Goal: Information Seeking & Learning: Learn about a topic

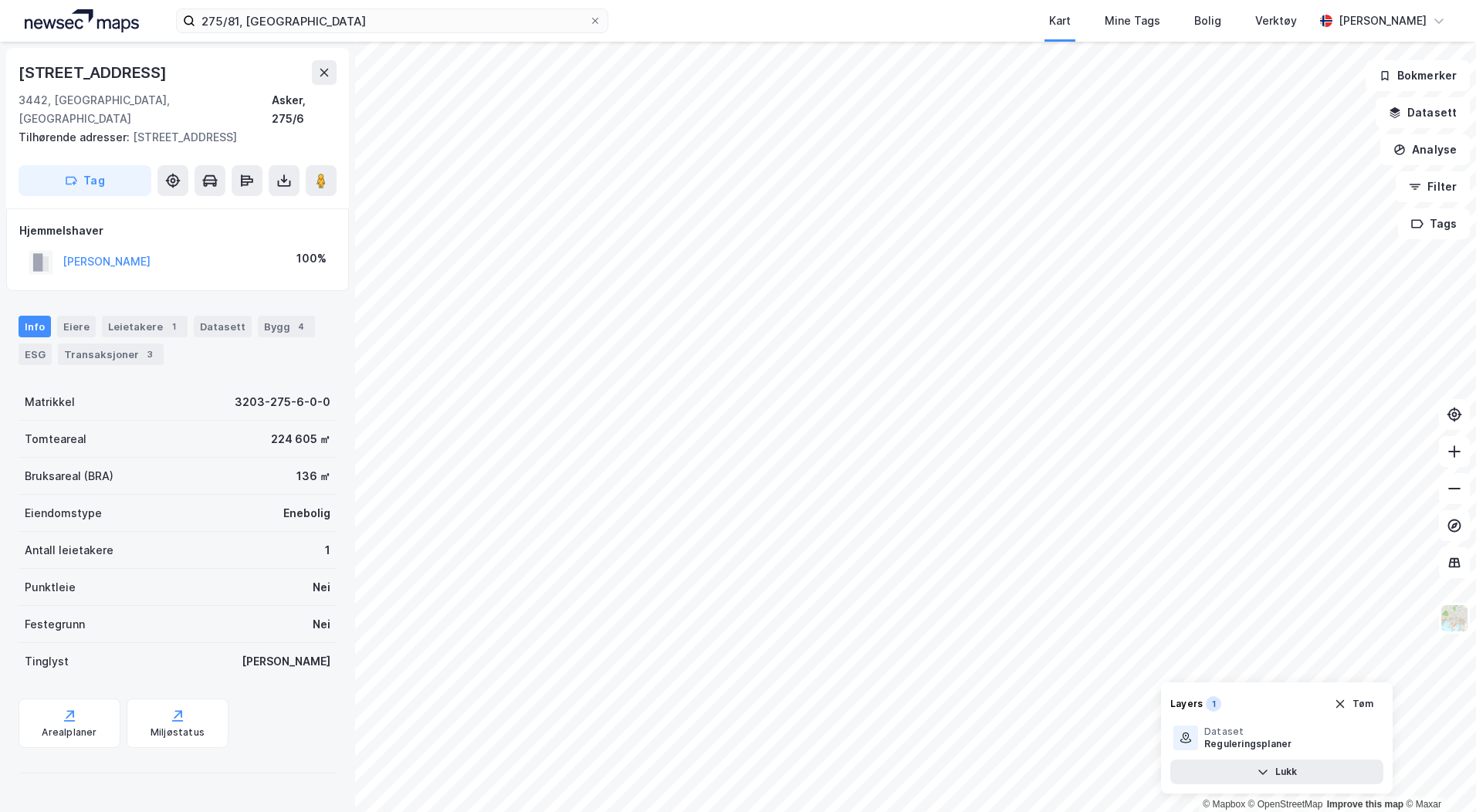
click at [1123, 811] on html "275/81, asker Kart Mine Tags Bolig Verktøy [PERSON_NAME] © Mapbox © OpenStreetM…" at bounding box center [738, 406] width 1476 height 812
click at [1457, 453] on icon at bounding box center [1454, 451] width 16 height 16
click at [1288, 716] on div "© Mapbox © OpenStreetMap Improve this map © Maxar [STREET_ADDRESS] Tilhørende a…" at bounding box center [738, 426] width 1476 height 770
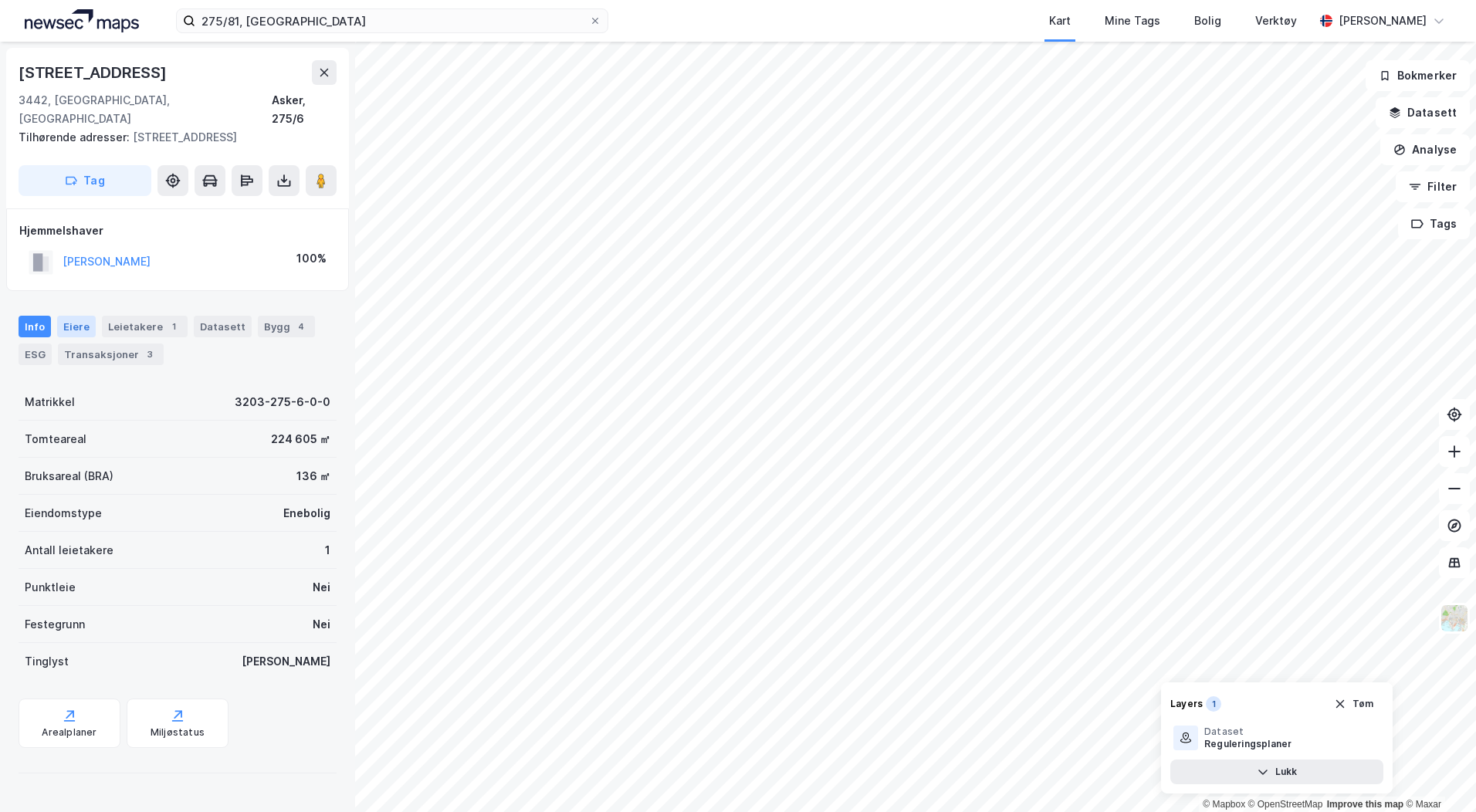
click at [77, 316] on div "Eiere" at bounding box center [76, 326] width 39 height 22
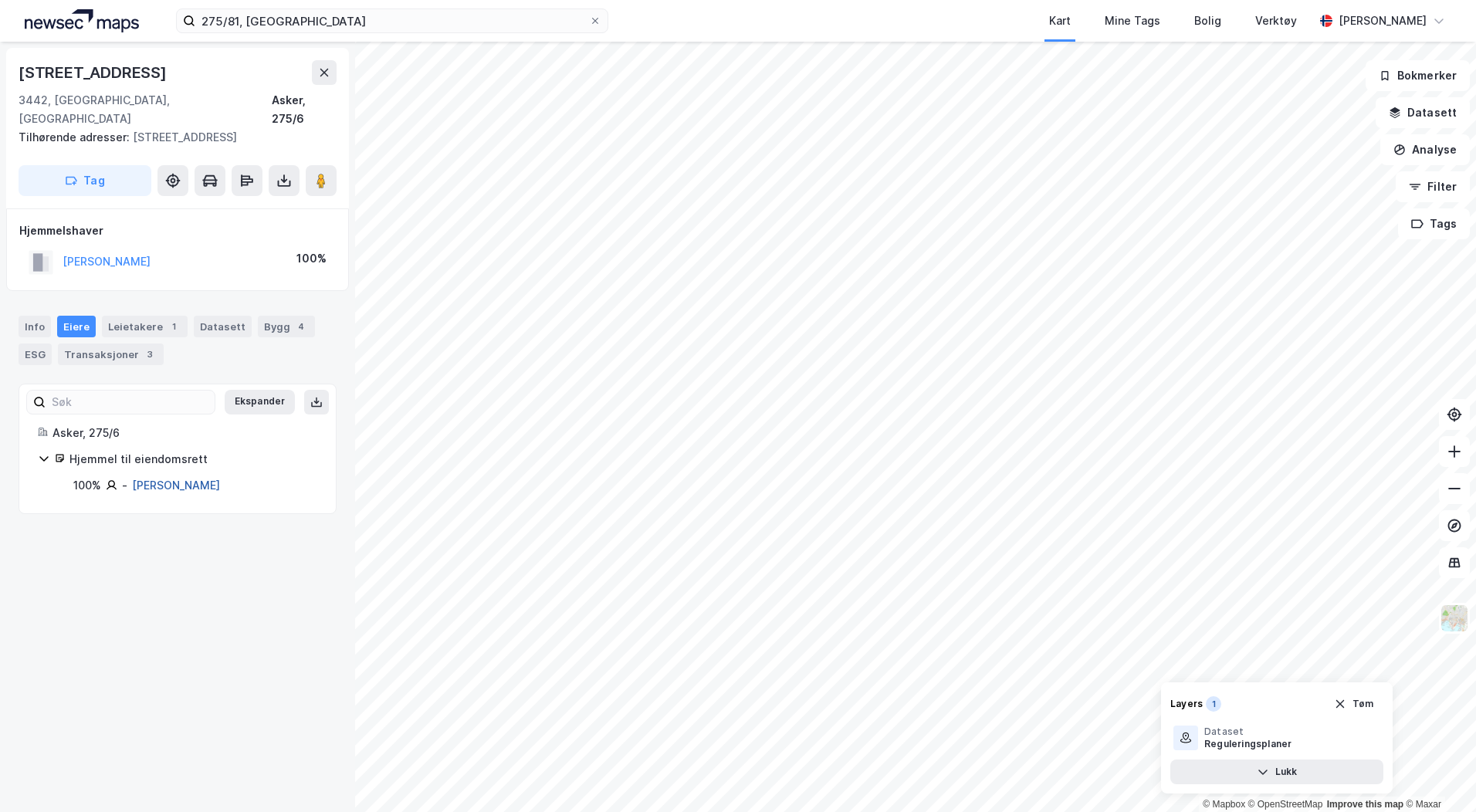
click at [173, 478] on link "[PERSON_NAME]" at bounding box center [176, 484] width 88 height 13
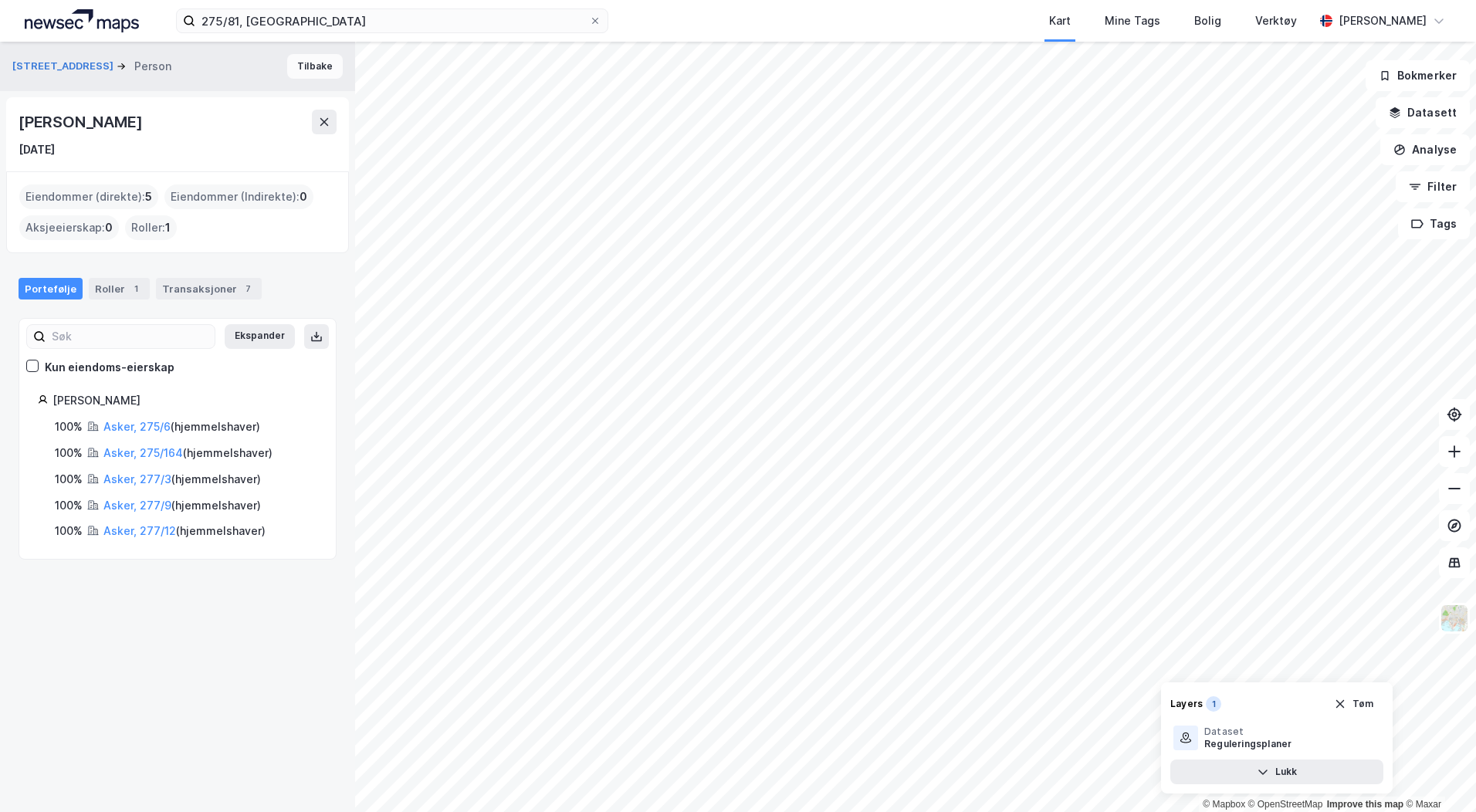
click at [316, 66] on button "Tilbake" at bounding box center [315, 66] width 55 height 25
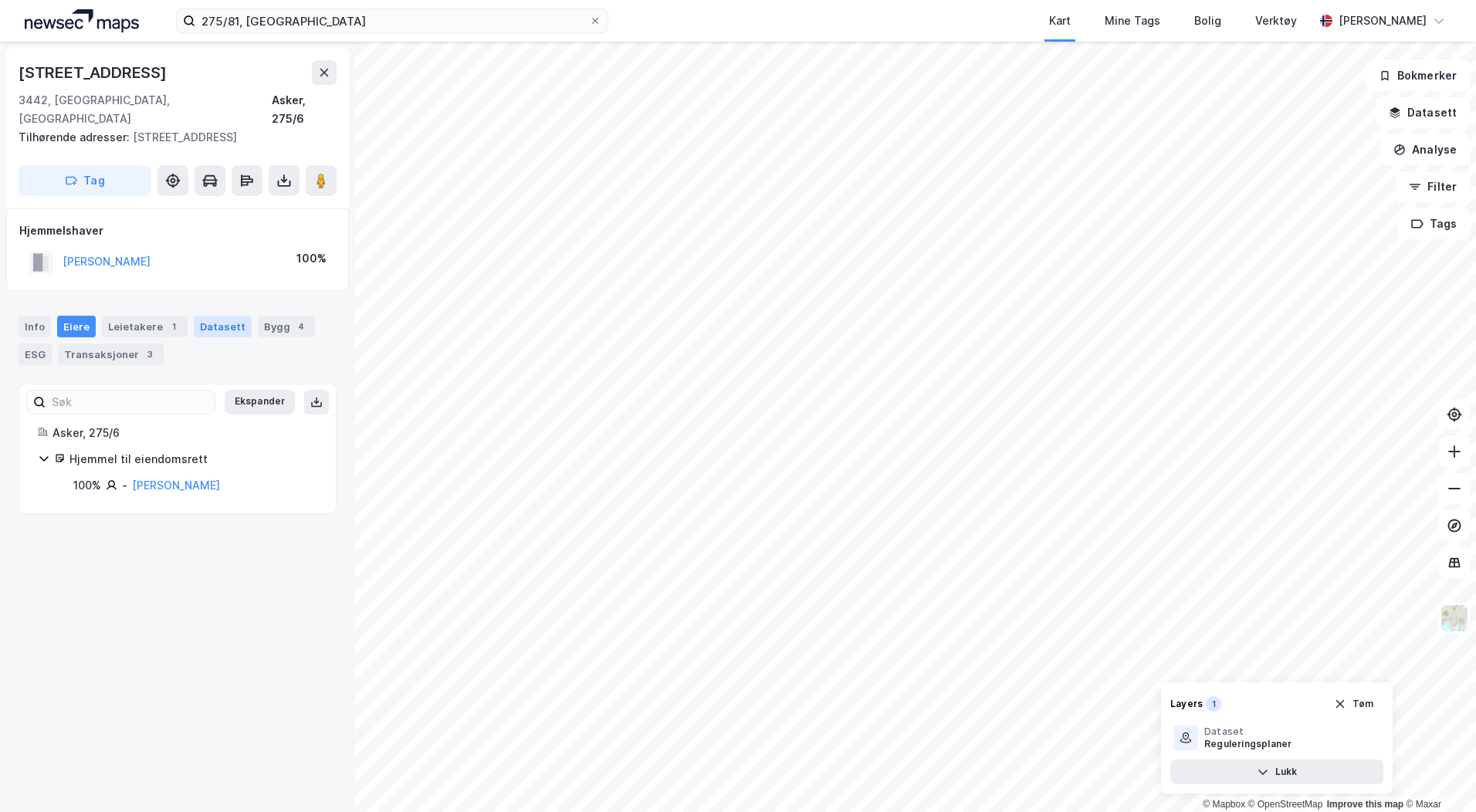
click at [209, 316] on div "Datasett" at bounding box center [222, 326] width 58 height 22
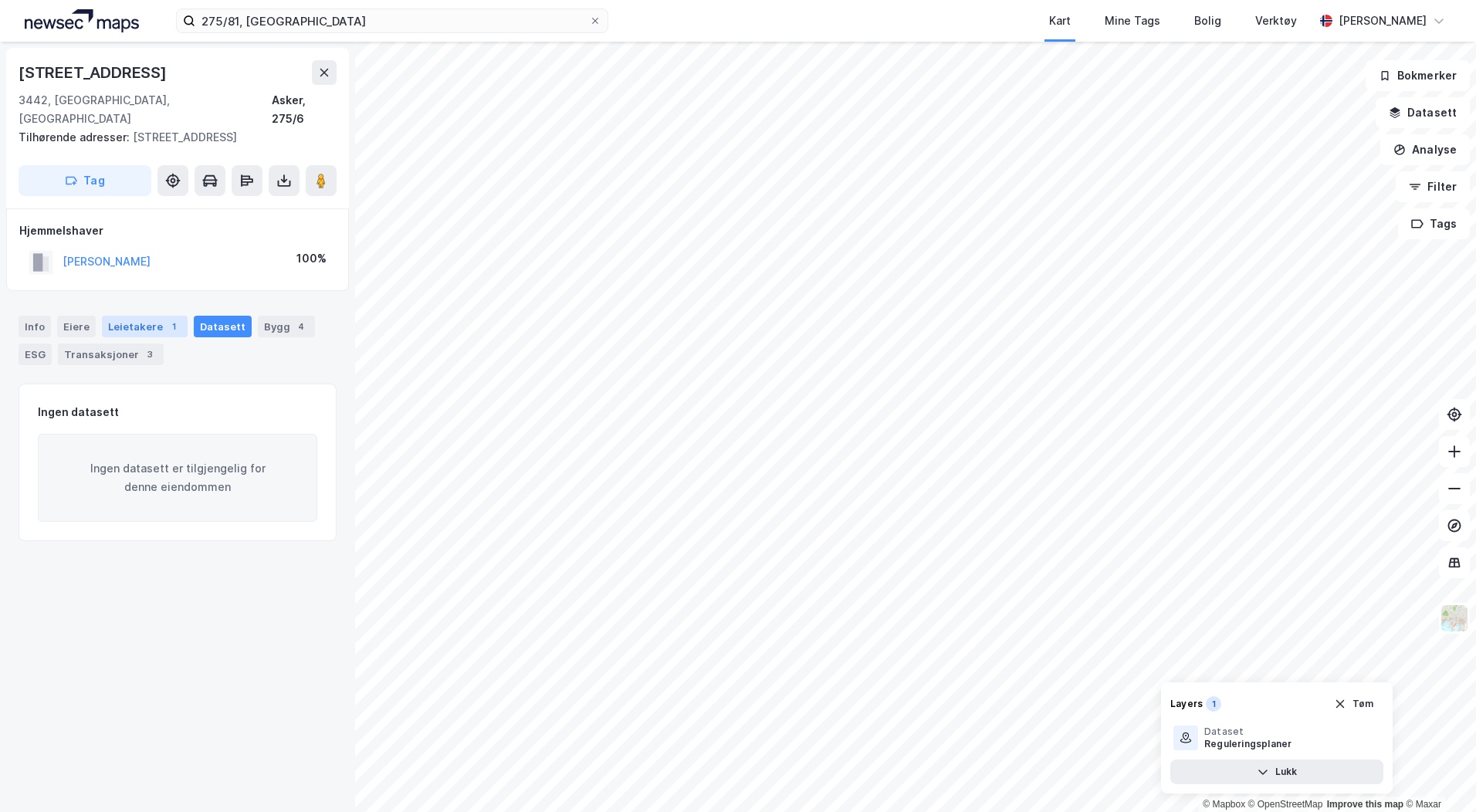
click at [129, 316] on div "Leietakere 1" at bounding box center [144, 326] width 86 height 22
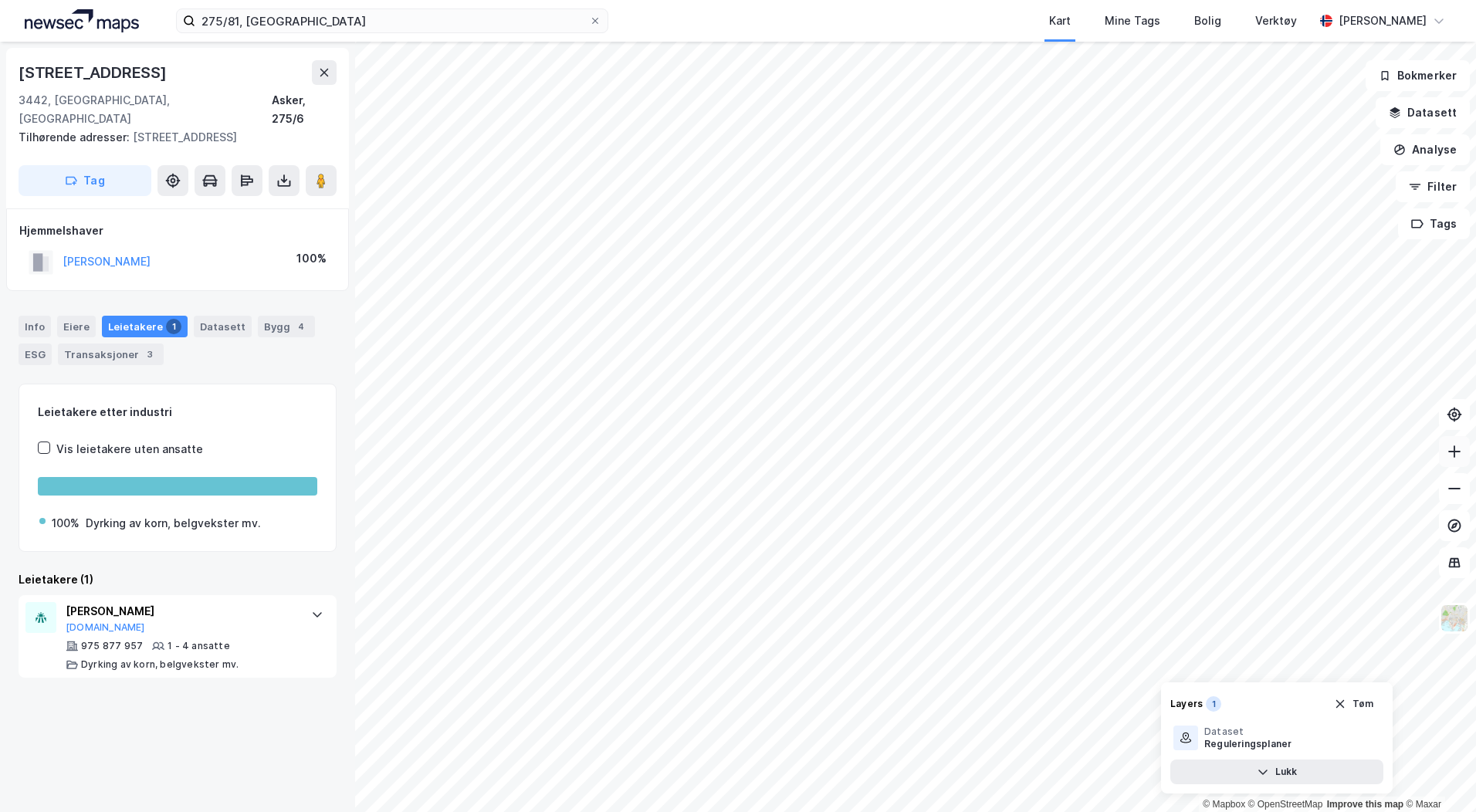
click at [1451, 451] on icon at bounding box center [1454, 451] width 12 height 2
click at [36, 316] on div "Info" at bounding box center [34, 326] width 32 height 22
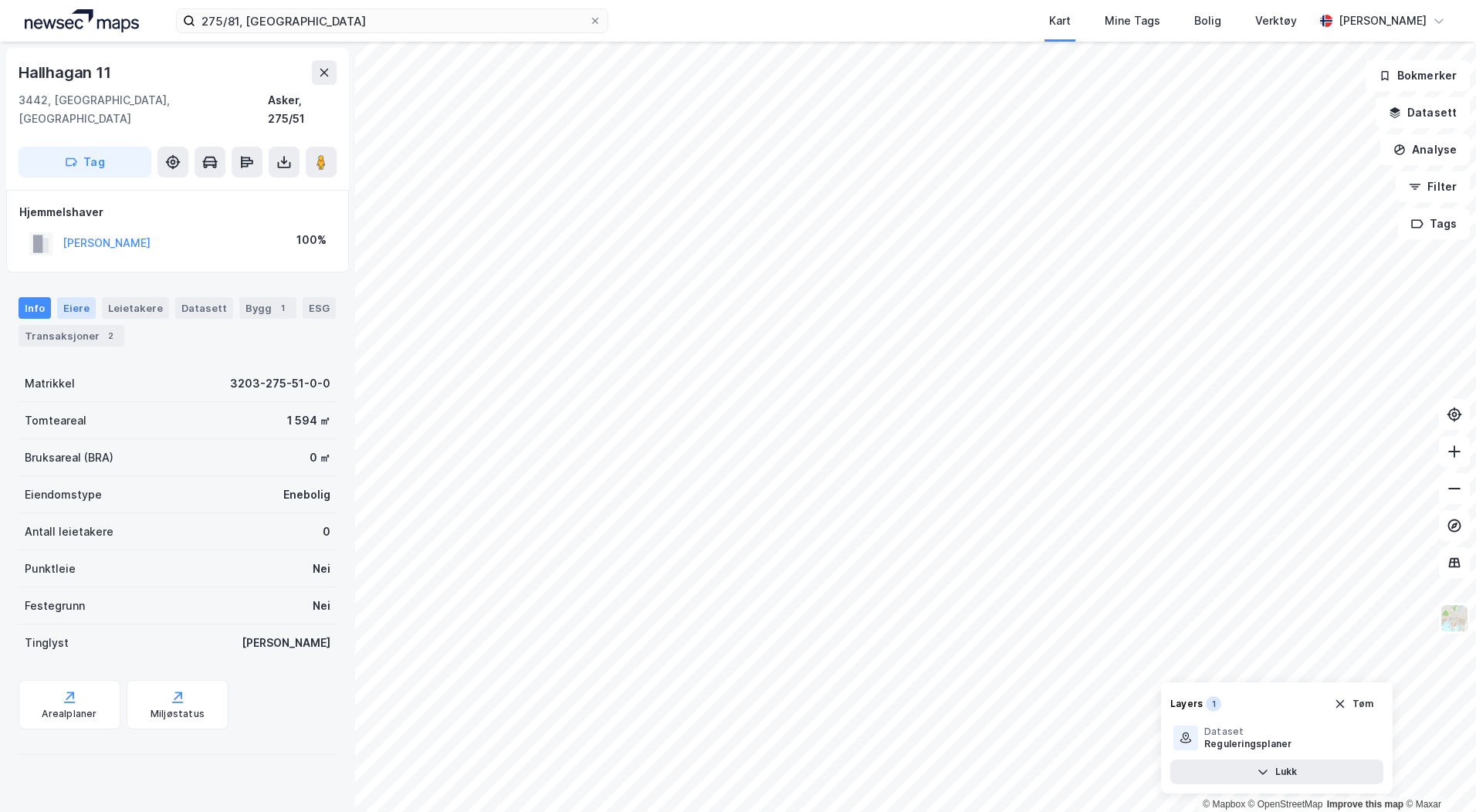
click at [78, 297] on div "Eiere" at bounding box center [76, 308] width 39 height 22
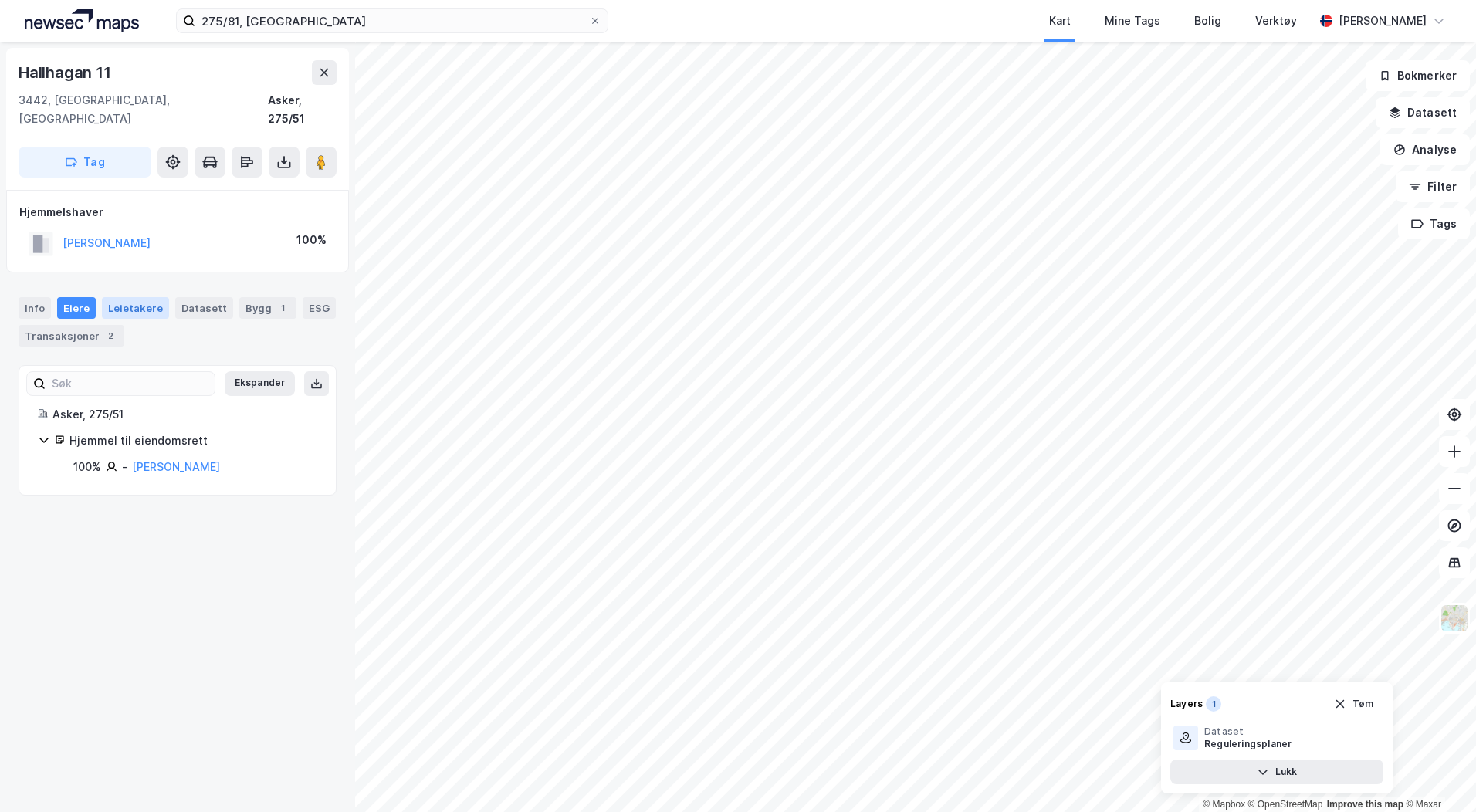
click at [138, 297] on div "Leietakere" at bounding box center [136, 308] width 67 height 22
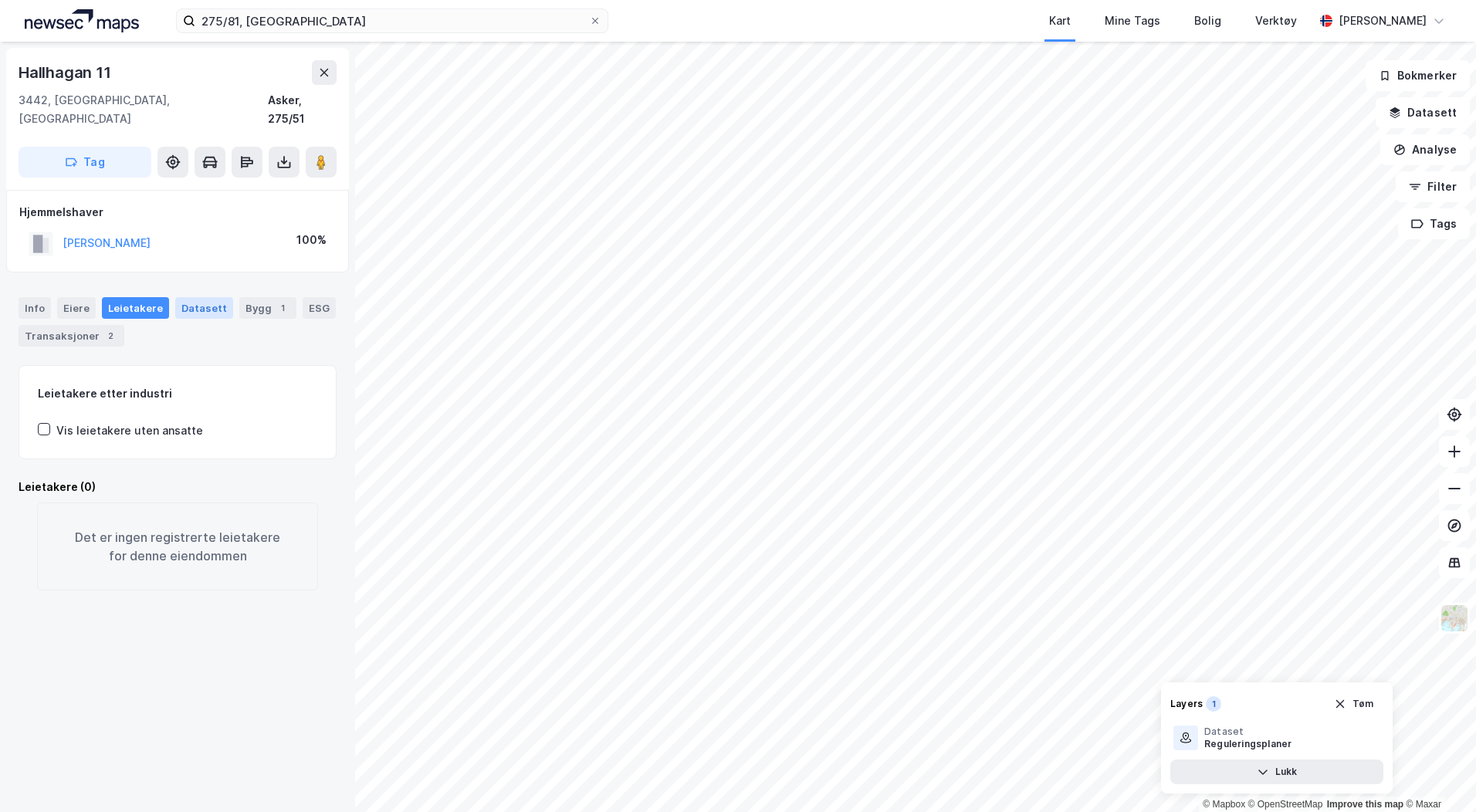
click at [190, 297] on div "Datasett" at bounding box center [204, 308] width 58 height 22
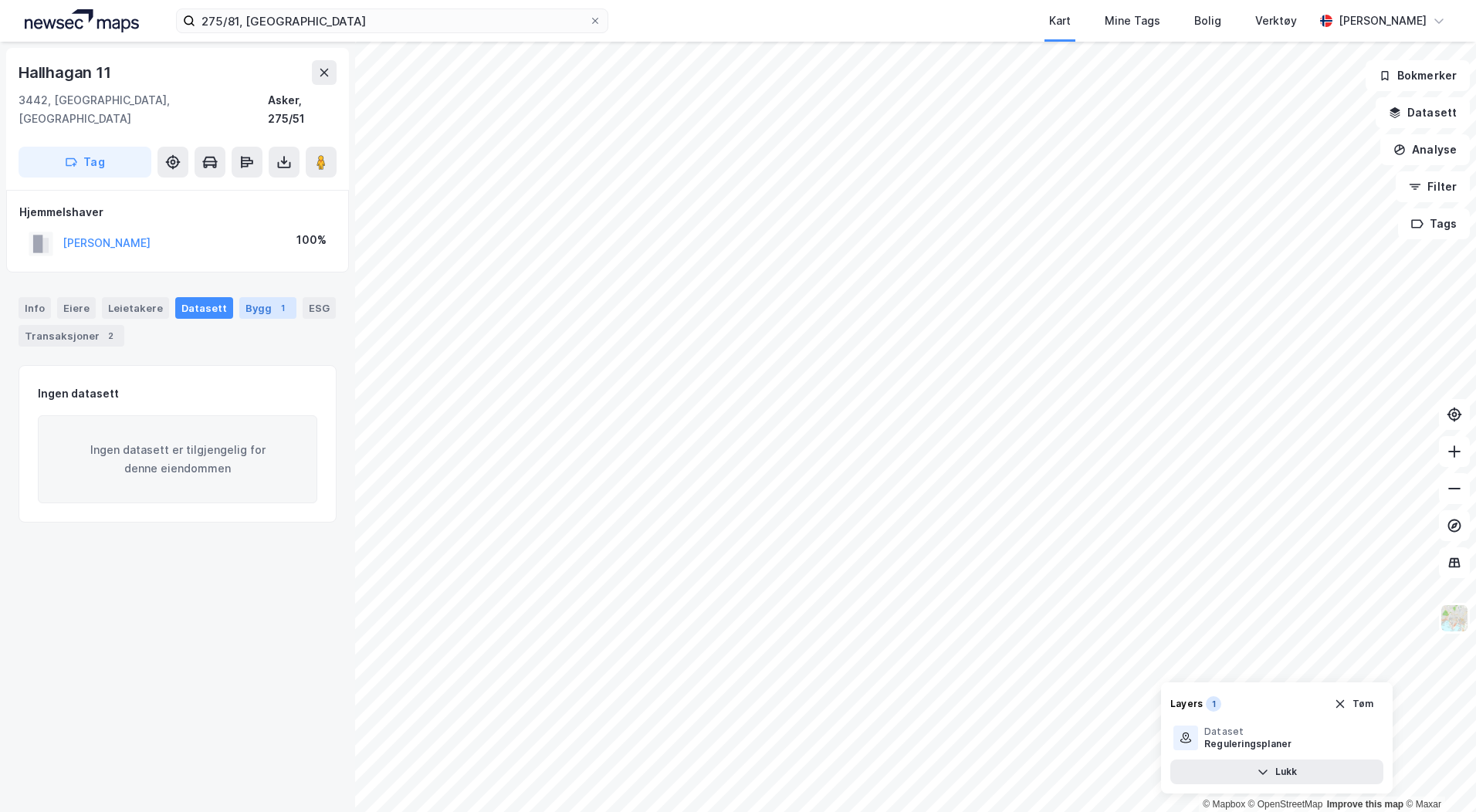
click at [255, 297] on div "Bygg 1" at bounding box center [268, 308] width 57 height 22
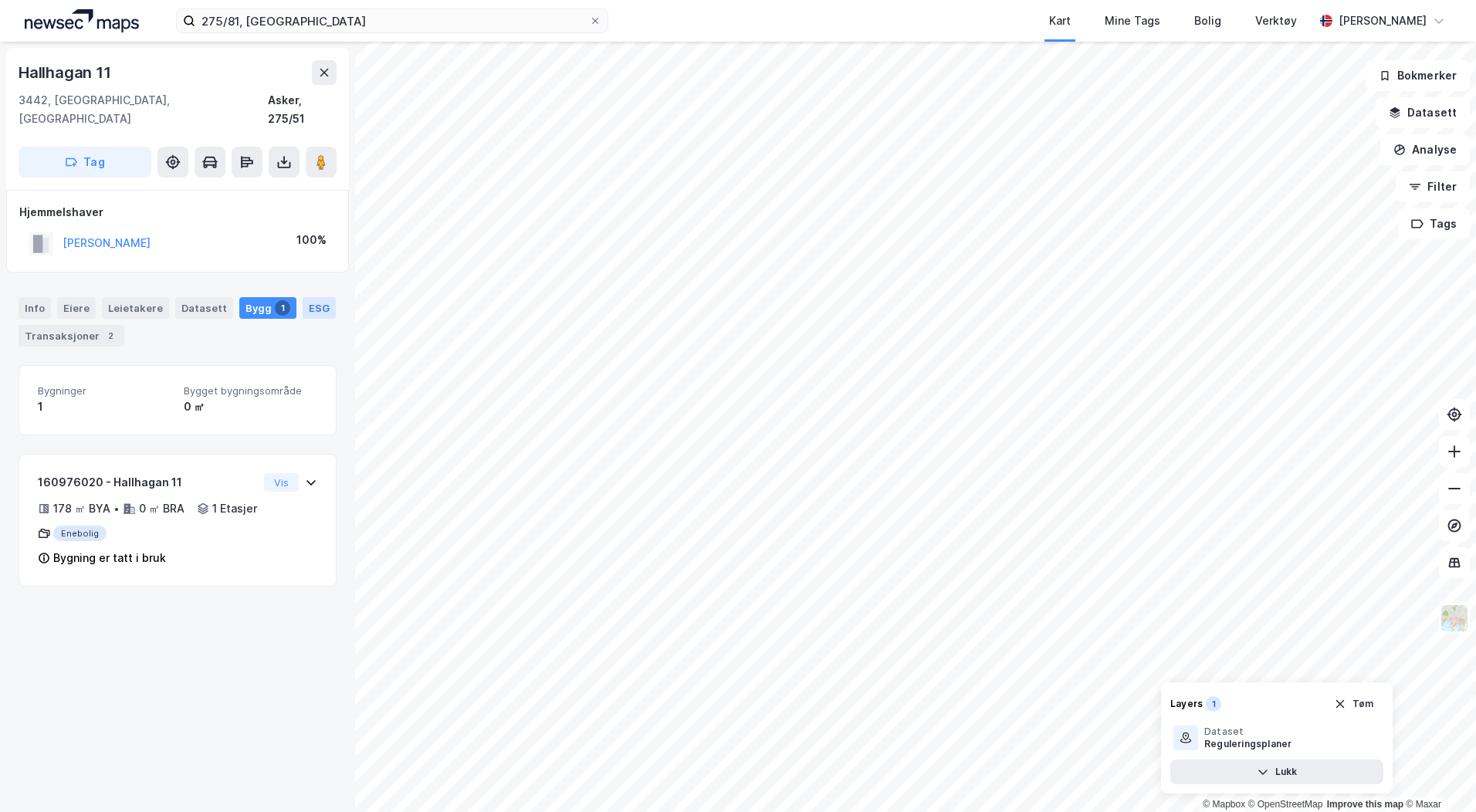
click at [303, 297] on div "ESG" at bounding box center [319, 308] width 33 height 22
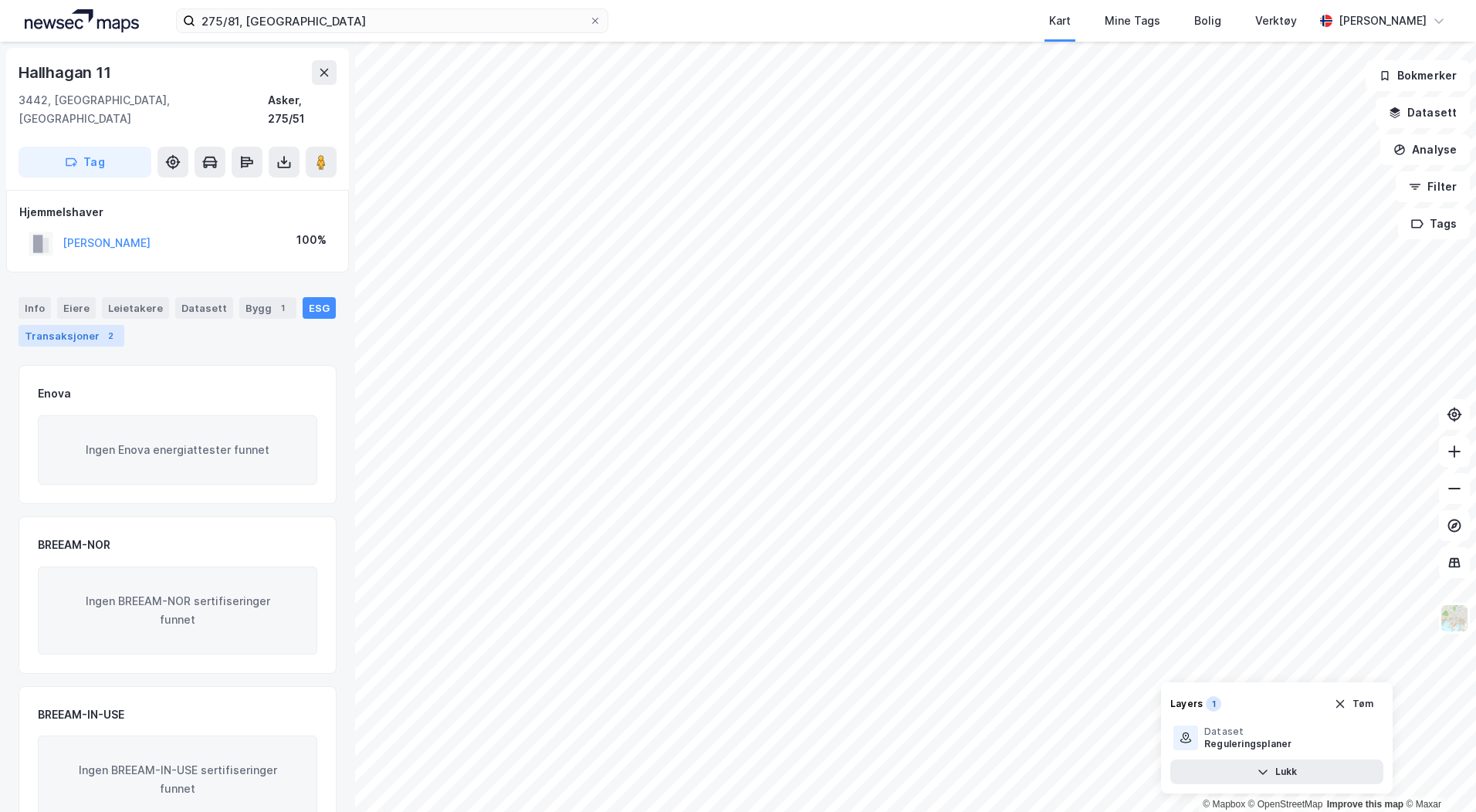
click at [87, 325] on div "Transaksjoner 2" at bounding box center [71, 336] width 106 height 22
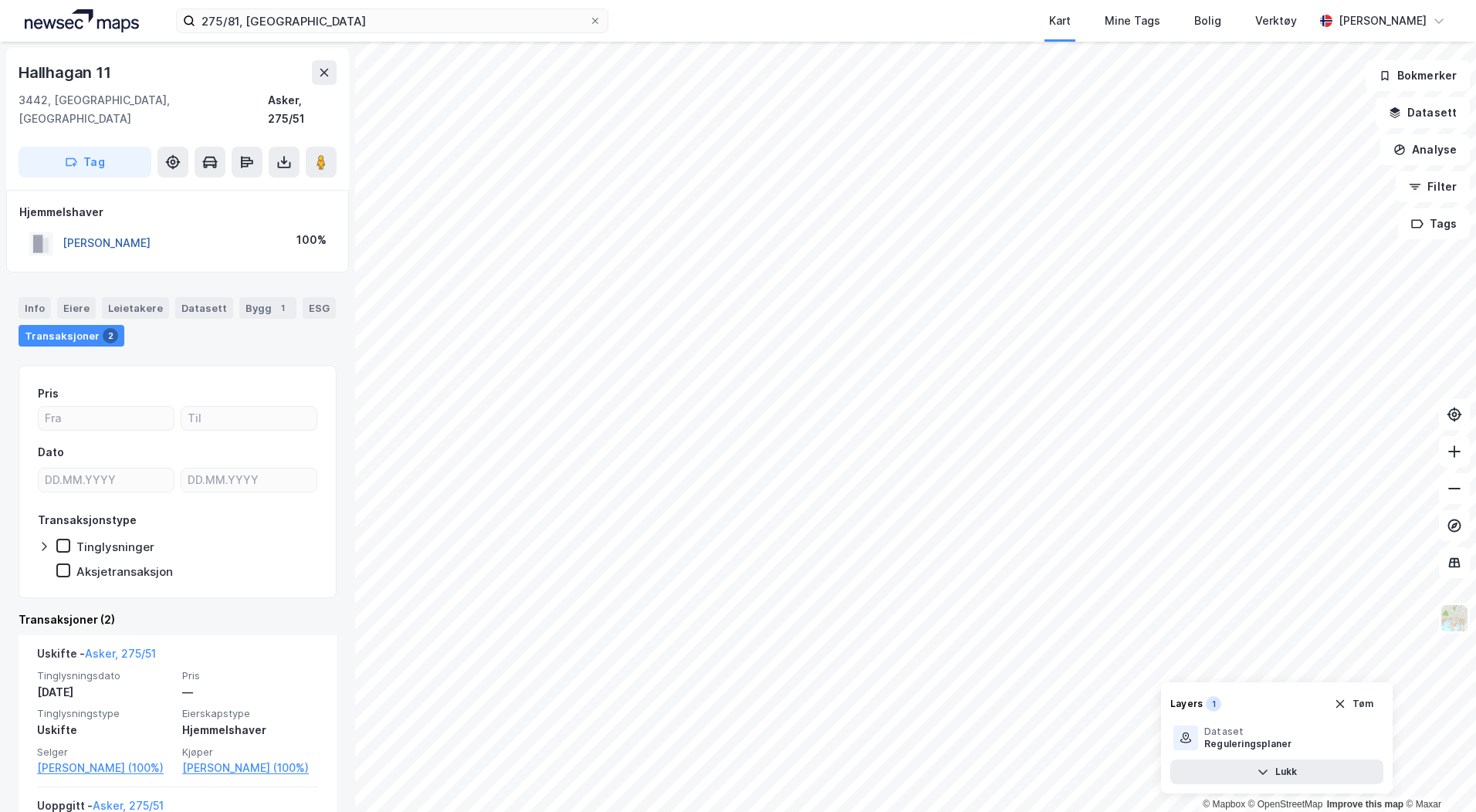
click at [0, 0] on button "[PERSON_NAME]" at bounding box center [0, 0] width 0 height 0
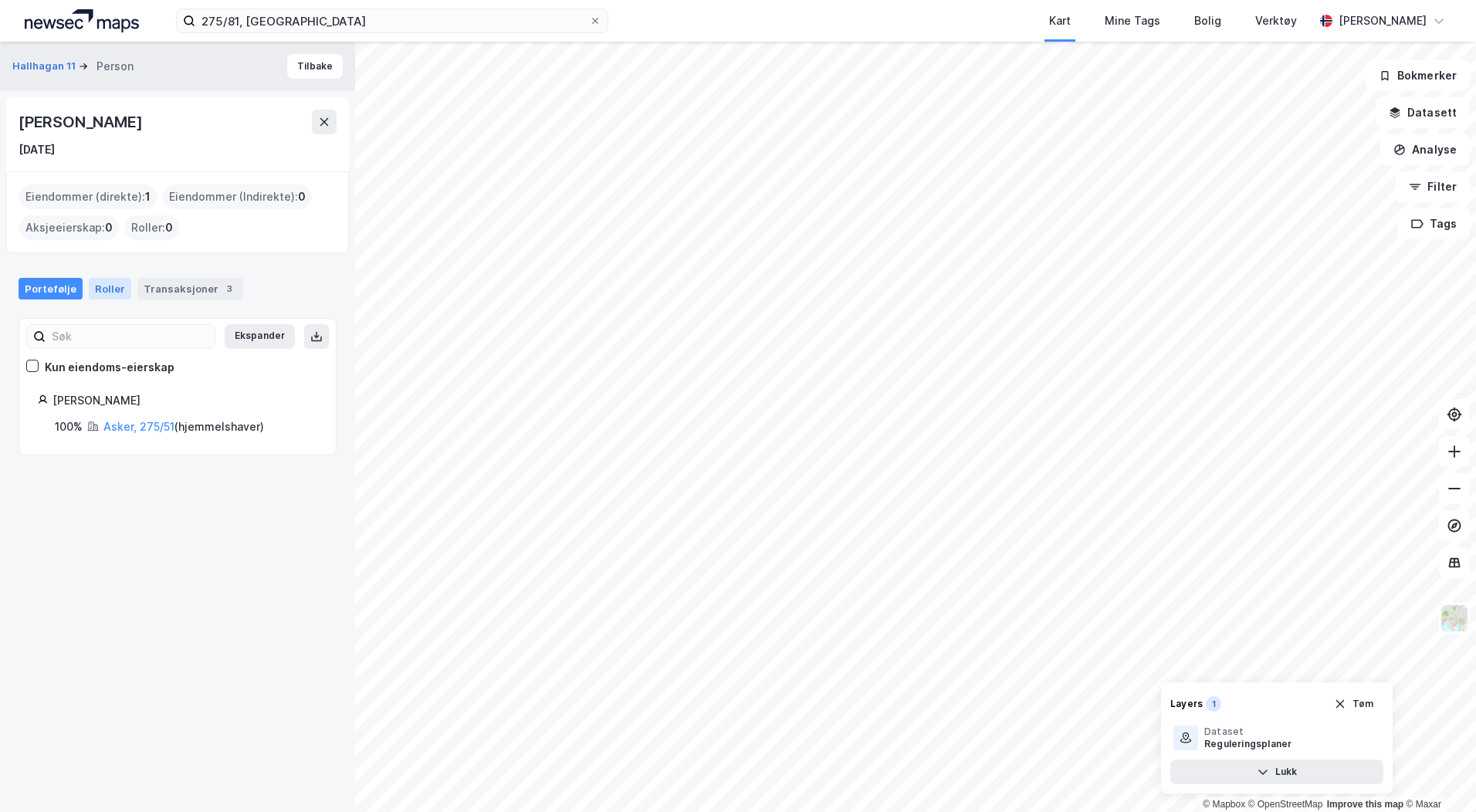
click at [102, 288] on div "Roller" at bounding box center [110, 288] width 42 height 22
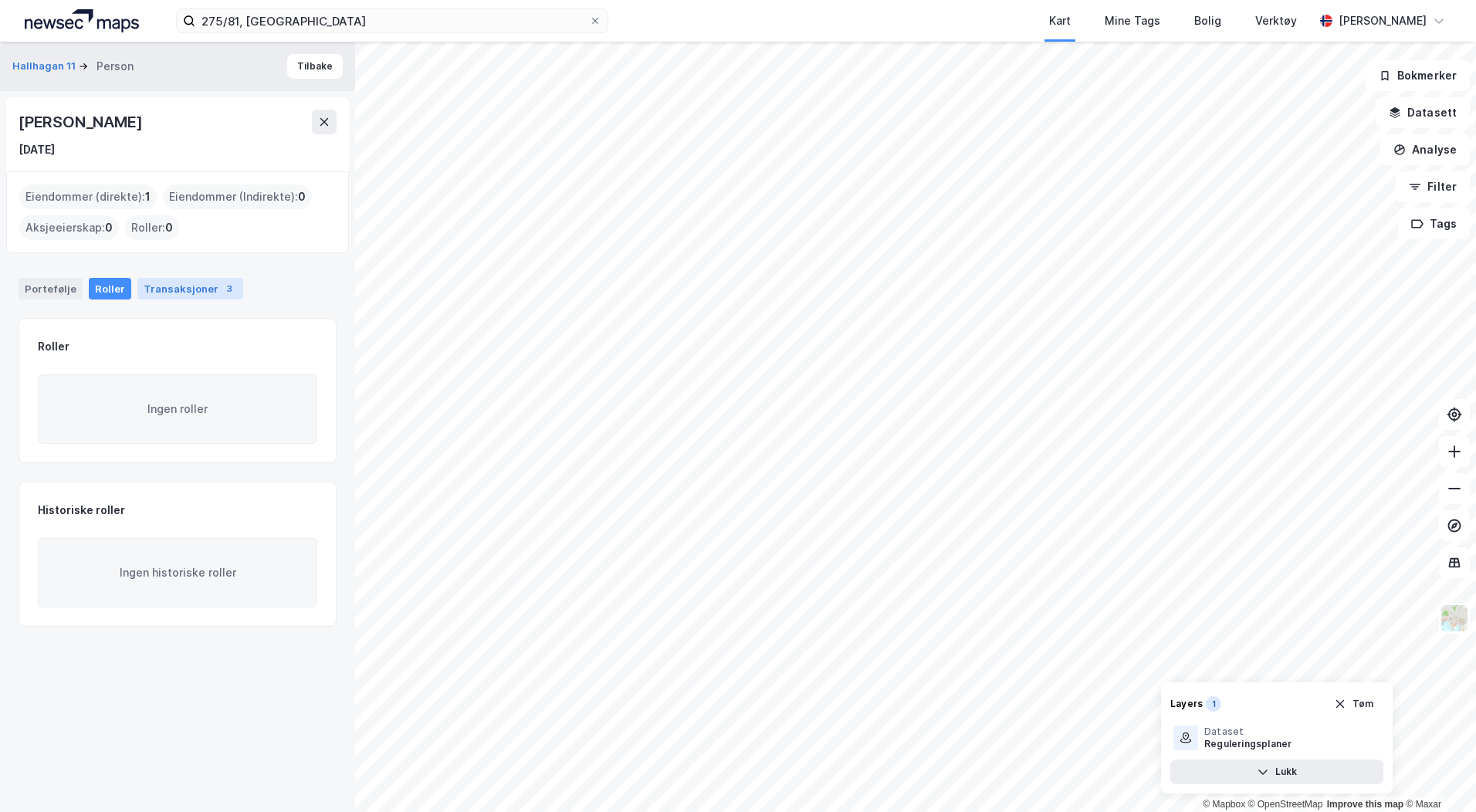
click at [169, 286] on div "Transaksjoner 3" at bounding box center [190, 288] width 106 height 22
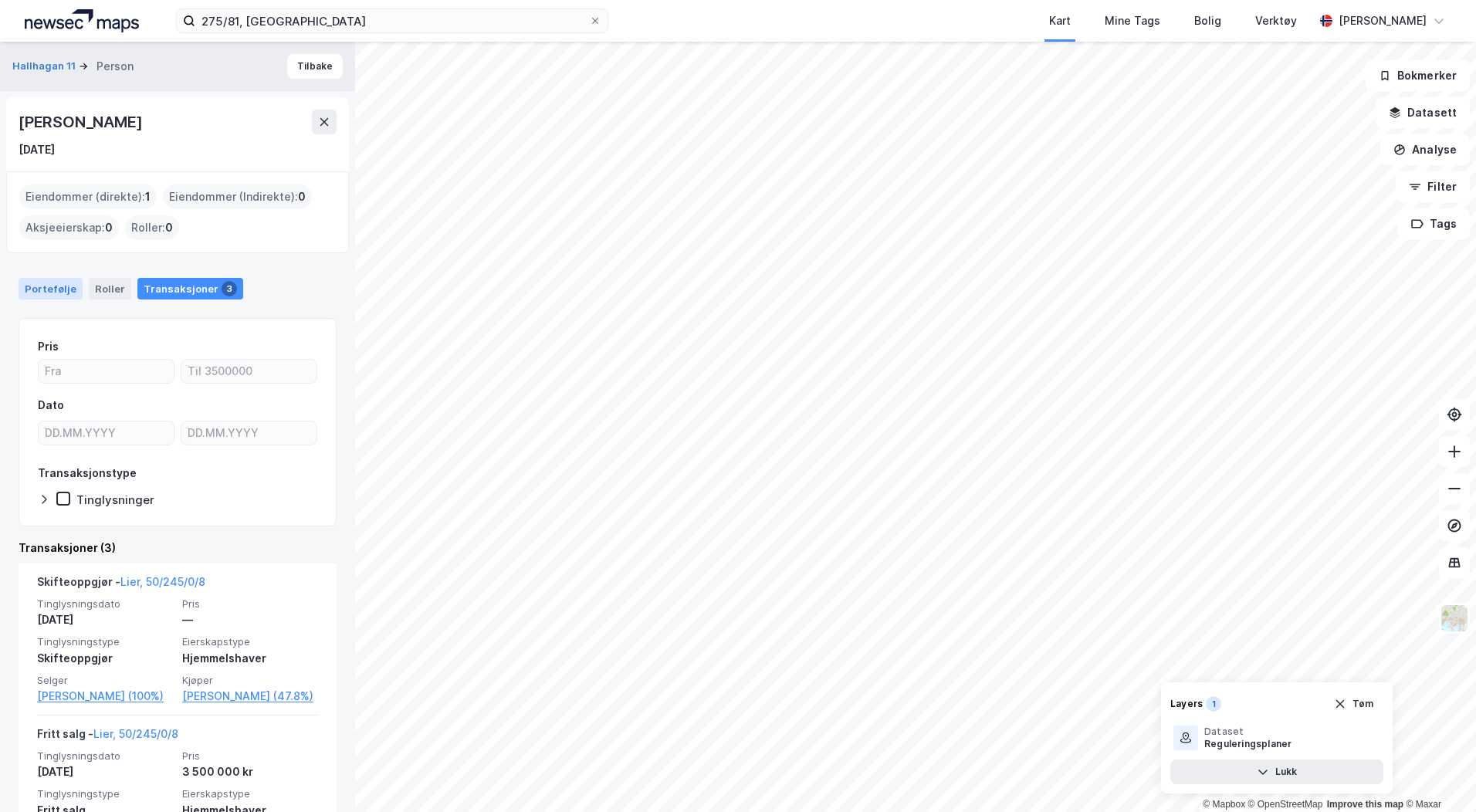
click at [45, 286] on div "Portefølje" at bounding box center [50, 288] width 64 height 22
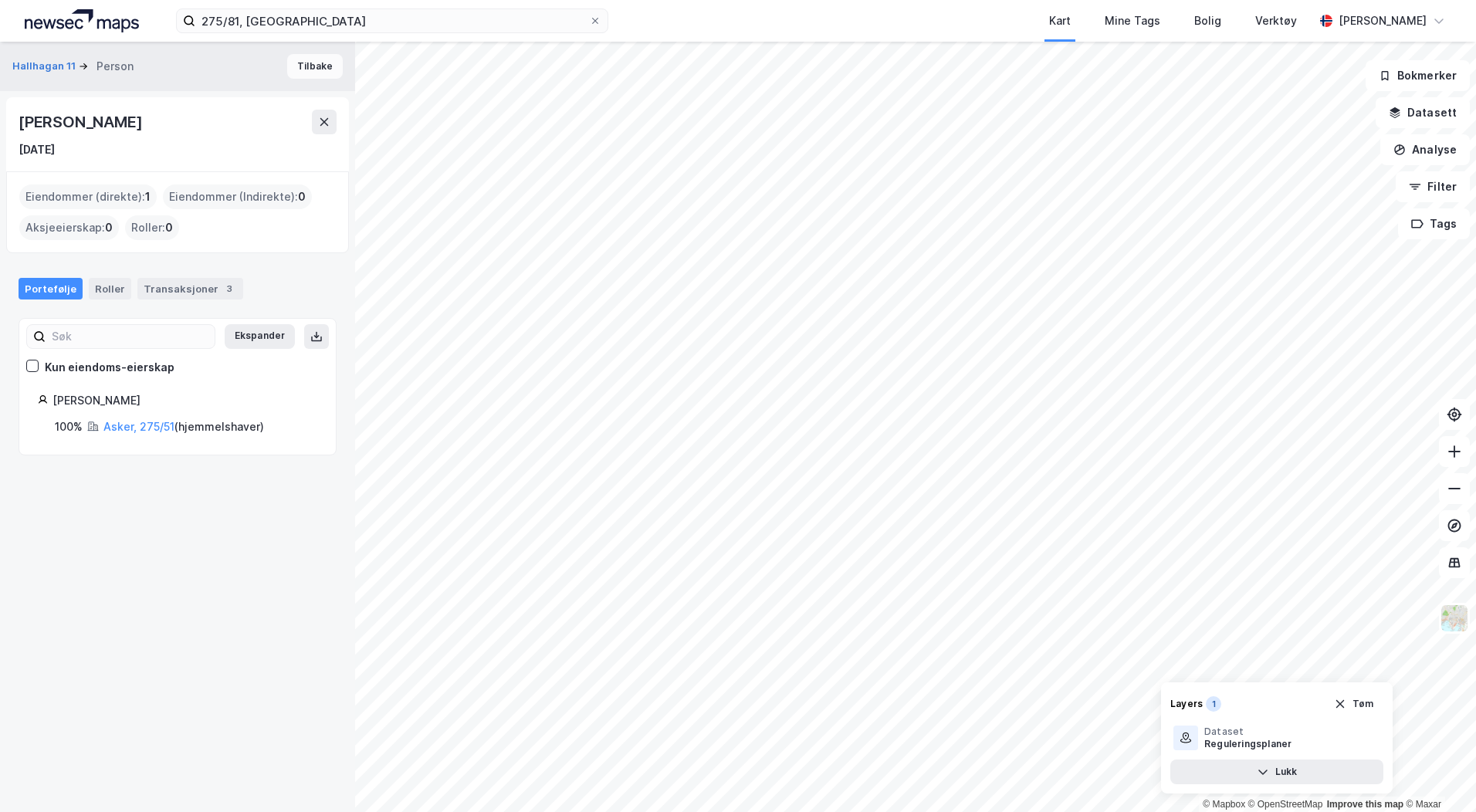
click at [304, 66] on button "Tilbake" at bounding box center [315, 66] width 55 height 25
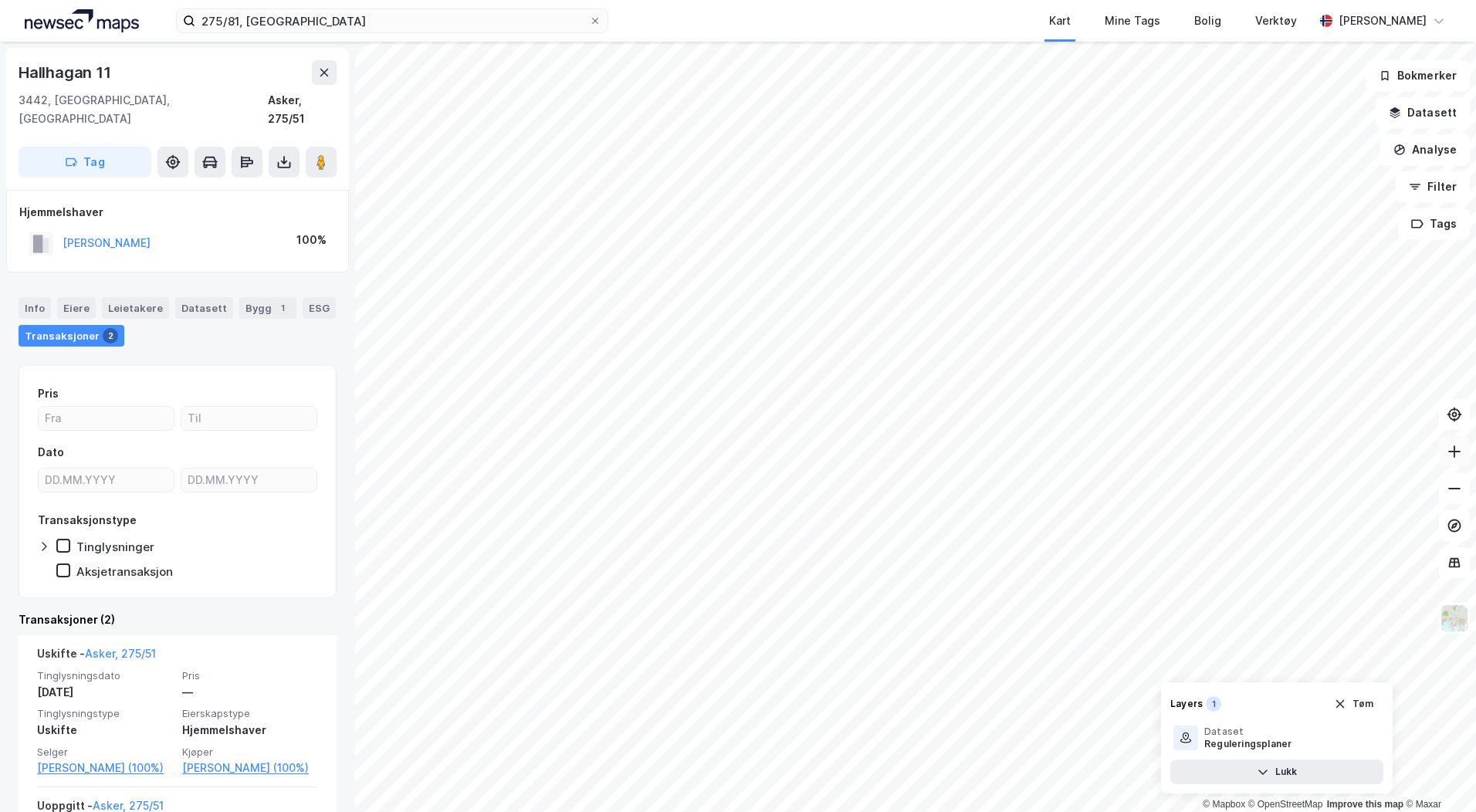
click at [1451, 457] on icon at bounding box center [1454, 451] width 16 height 16
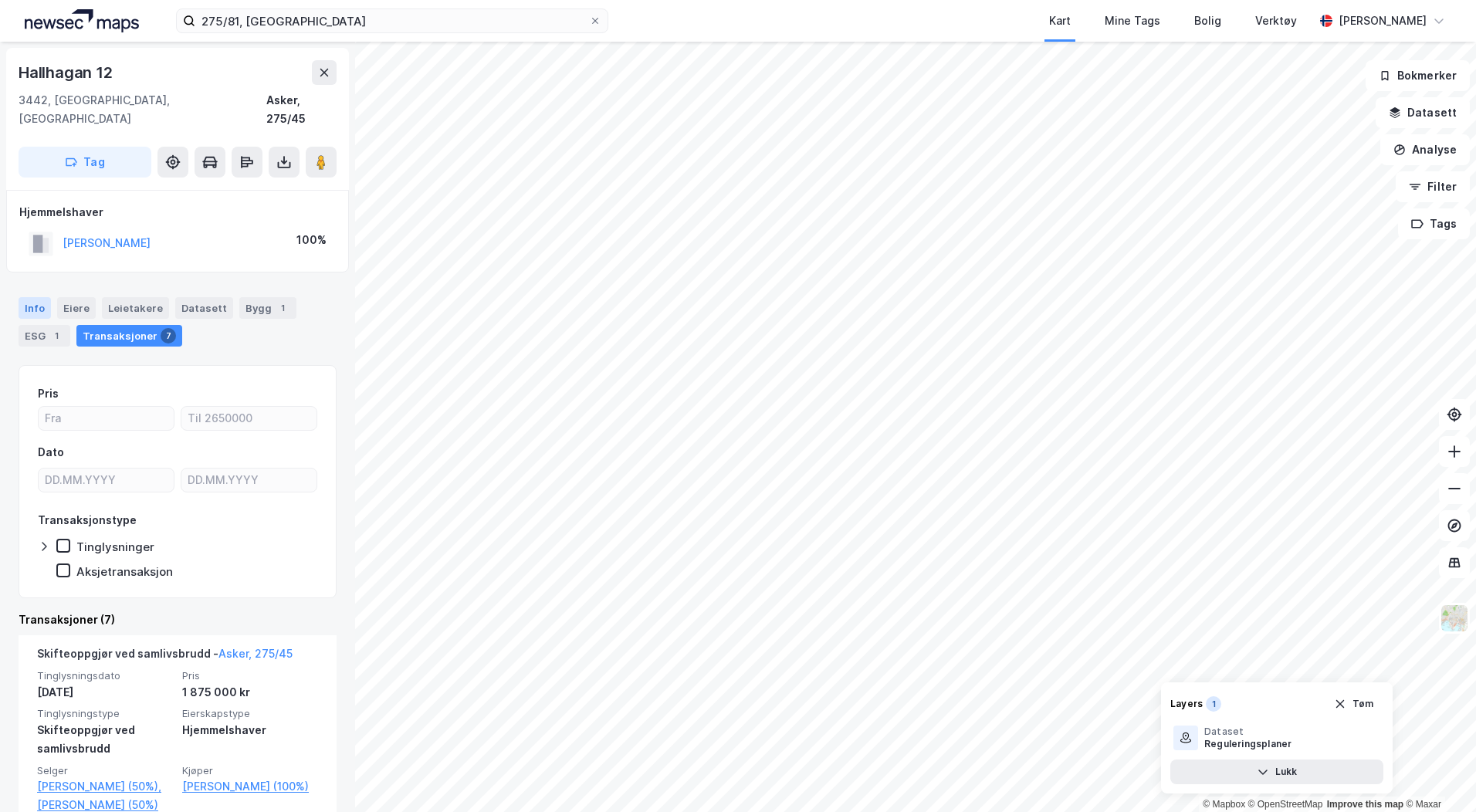
click at [32, 297] on div "Info" at bounding box center [34, 308] width 32 height 22
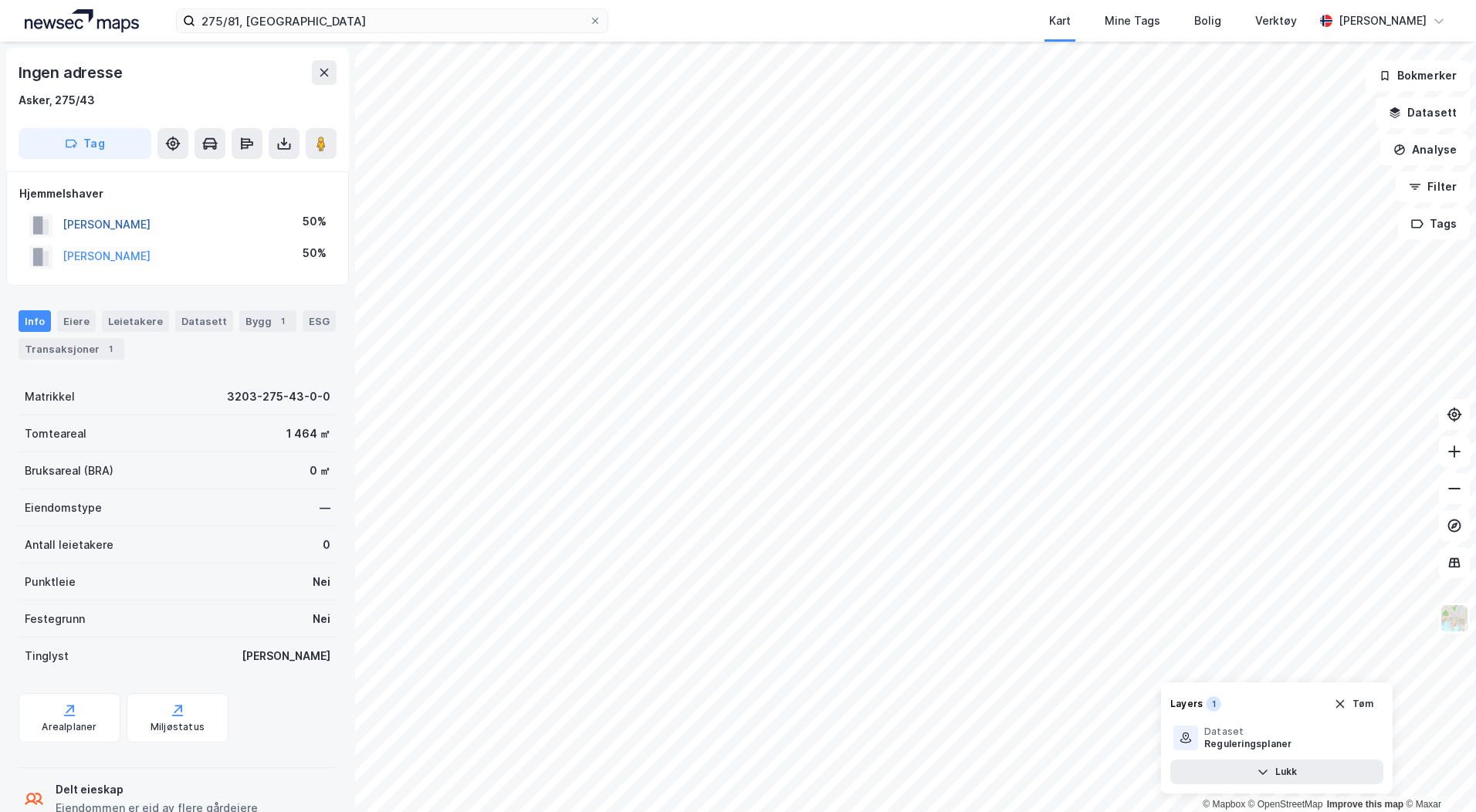
click at [0, 0] on button "[PERSON_NAME]" at bounding box center [0, 0] width 0 height 0
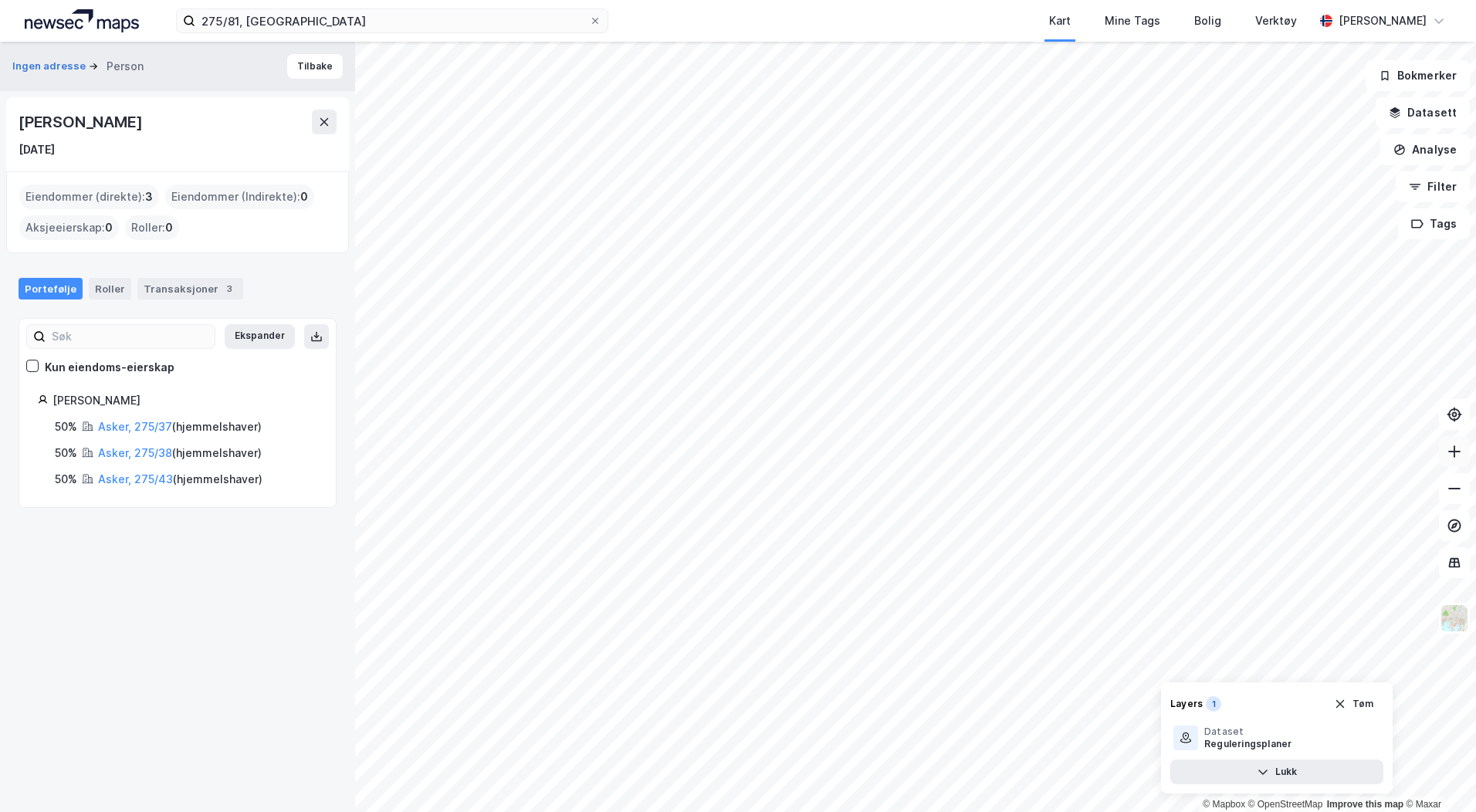
click at [1447, 451] on icon at bounding box center [1454, 451] width 16 height 16
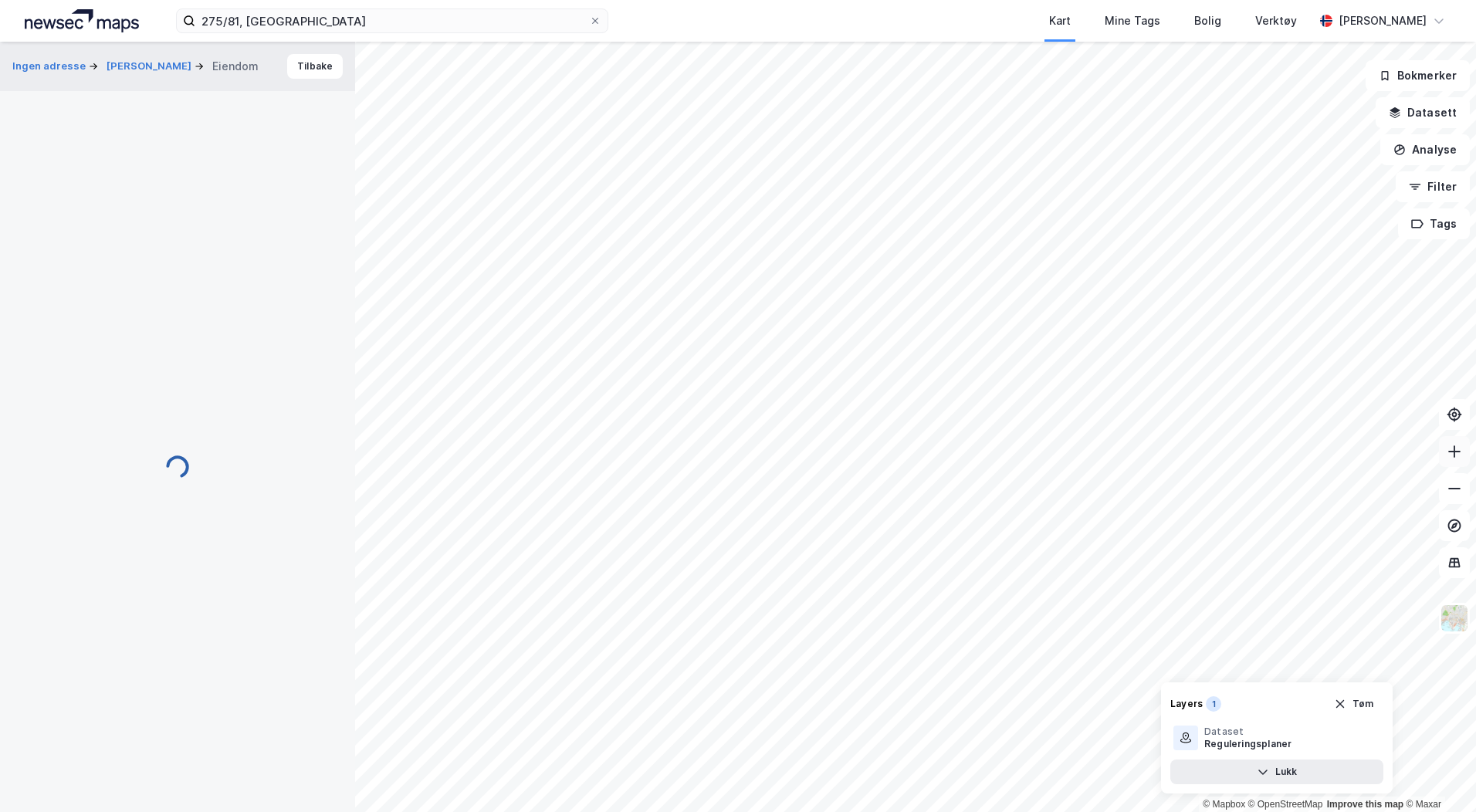
scroll to position [1, 0]
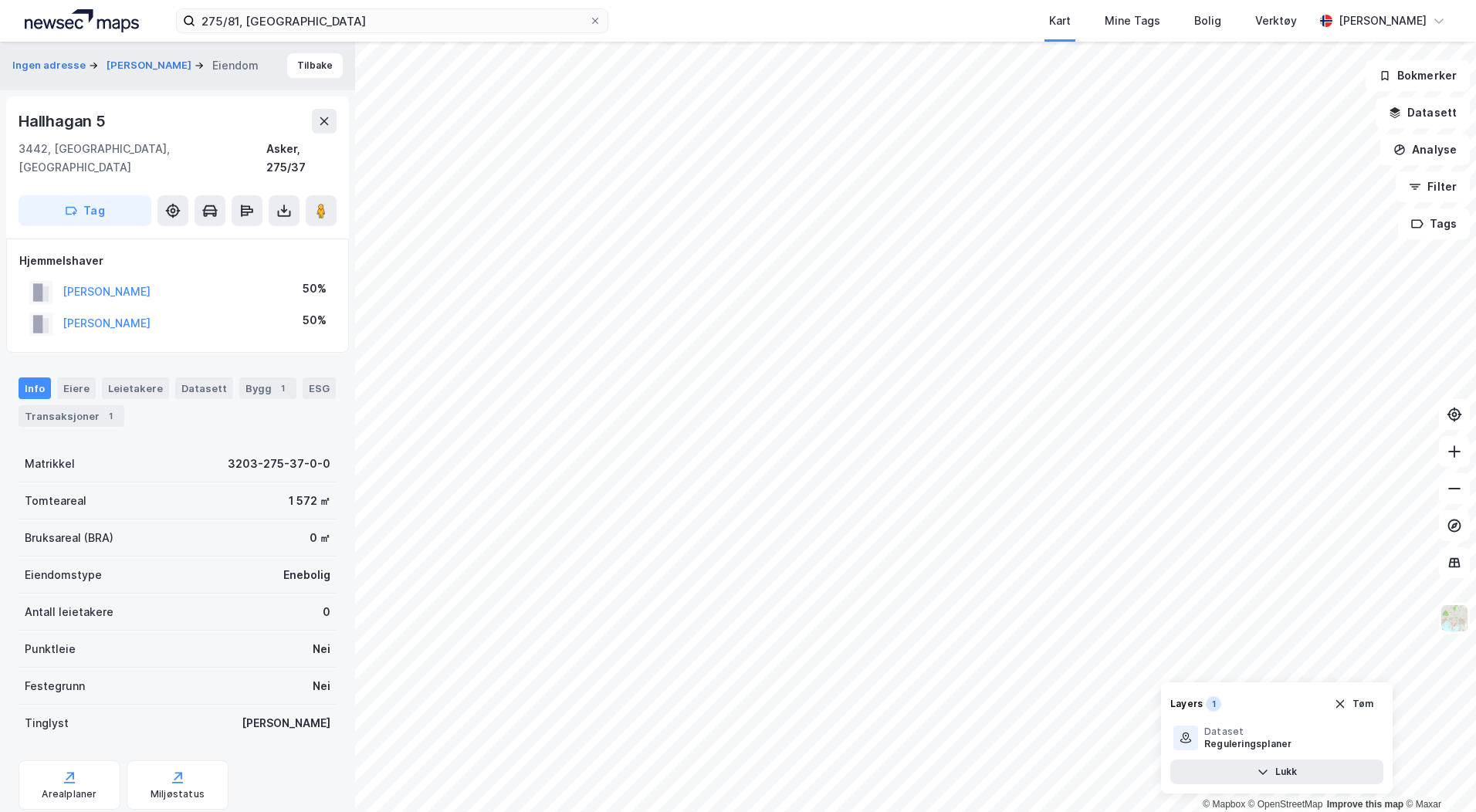
scroll to position [1, 0]
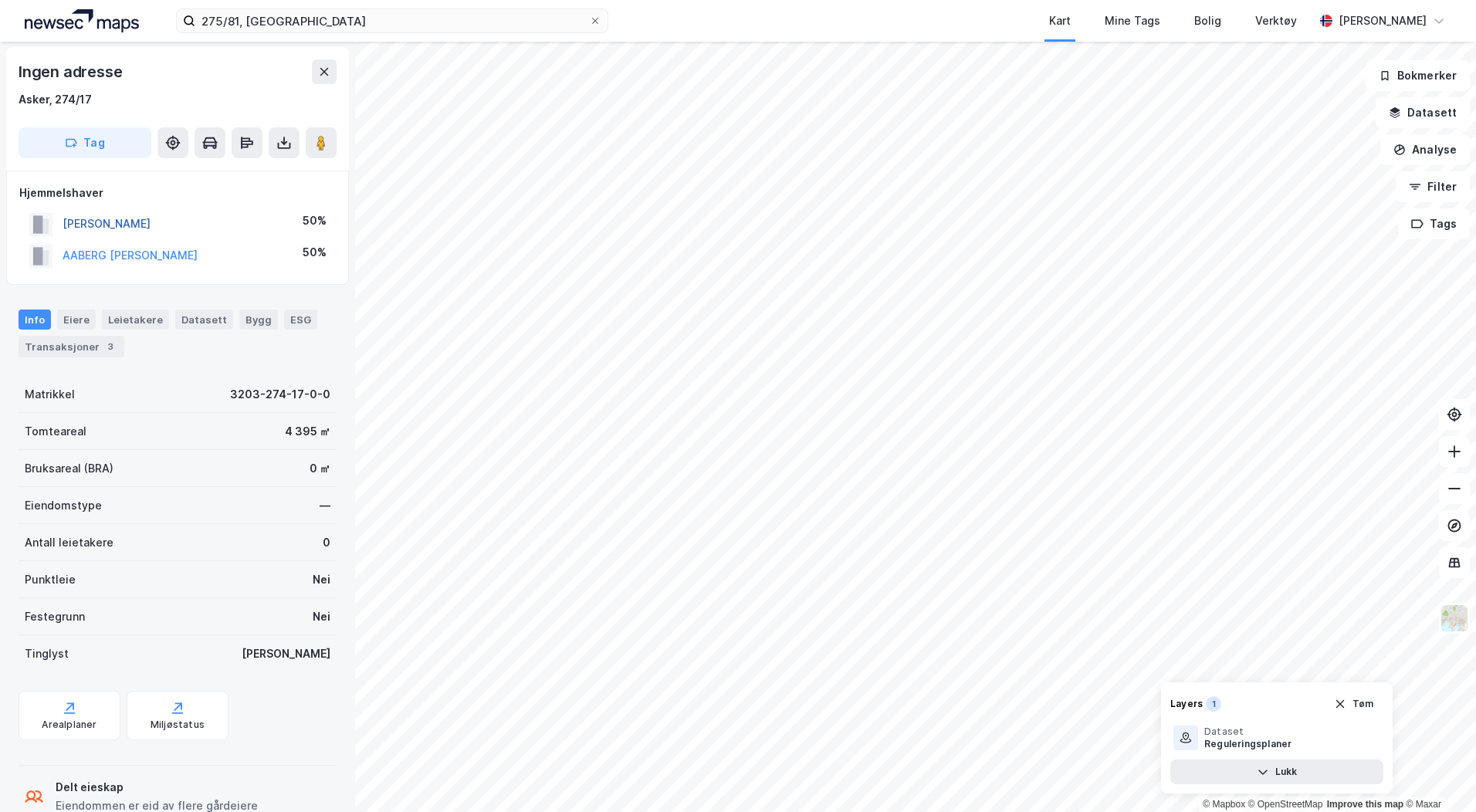
click at [0, 0] on button "[PERSON_NAME]" at bounding box center [0, 0] width 0 height 0
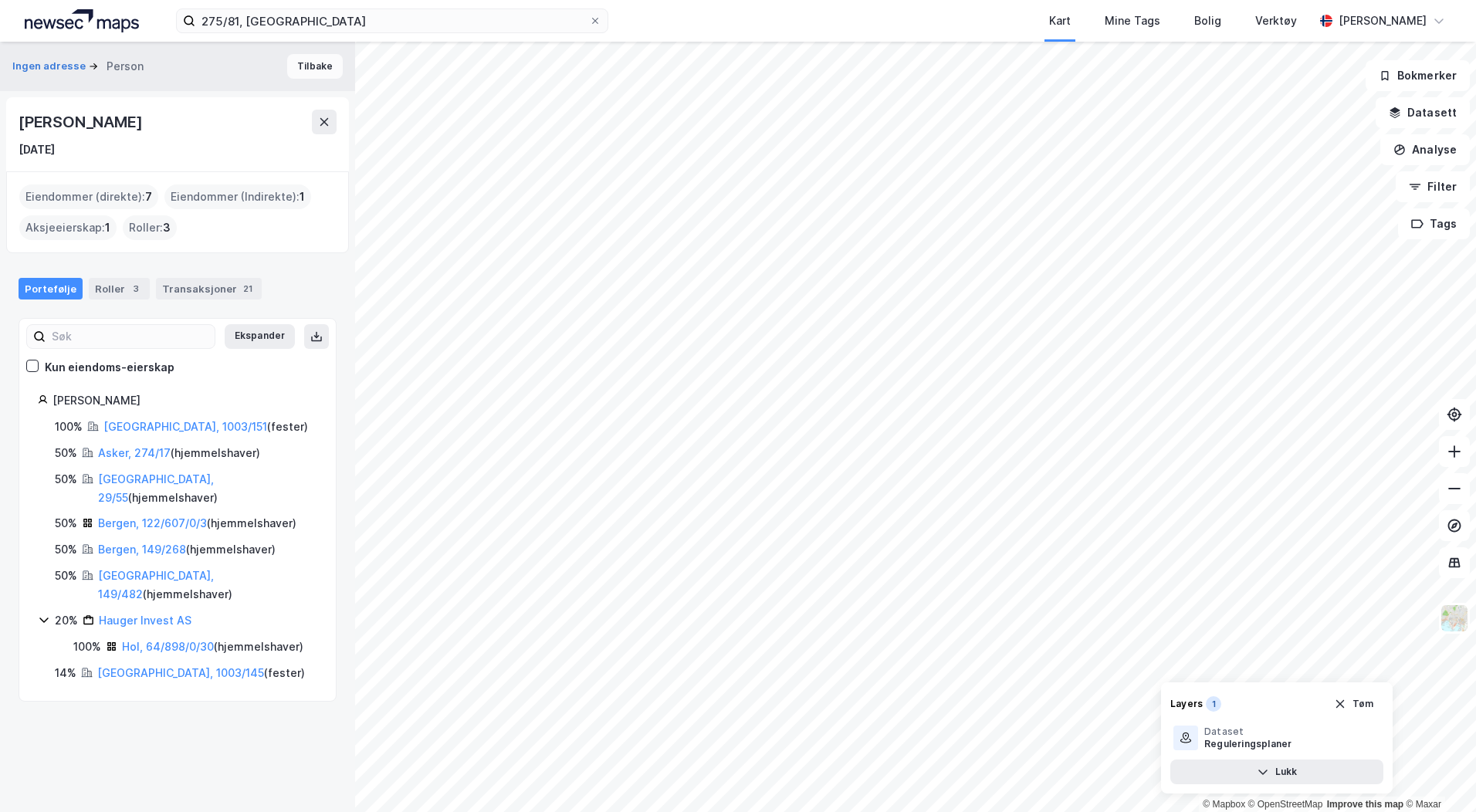
click at [292, 63] on button "Tilbake" at bounding box center [315, 66] width 55 height 25
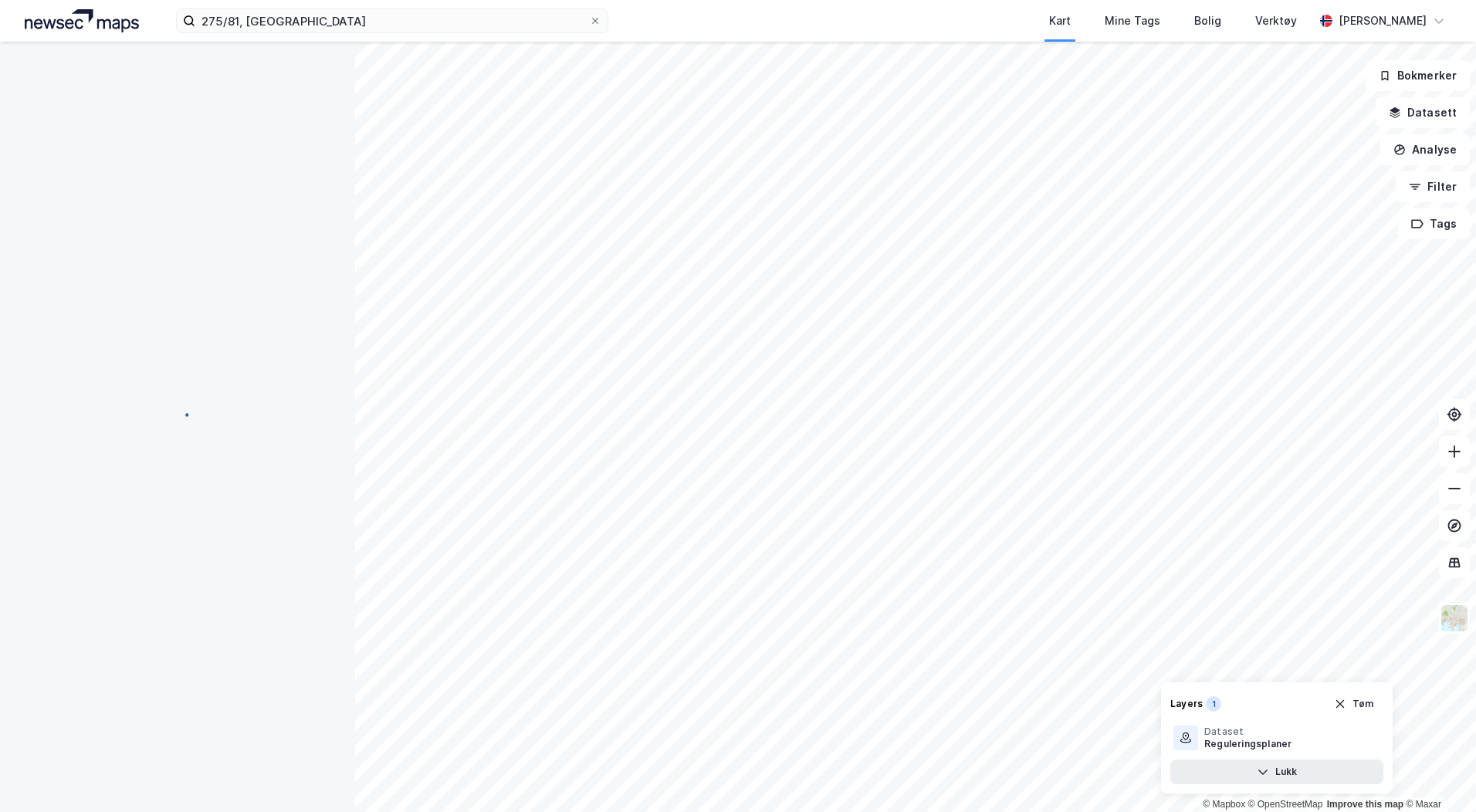
scroll to position [1, 0]
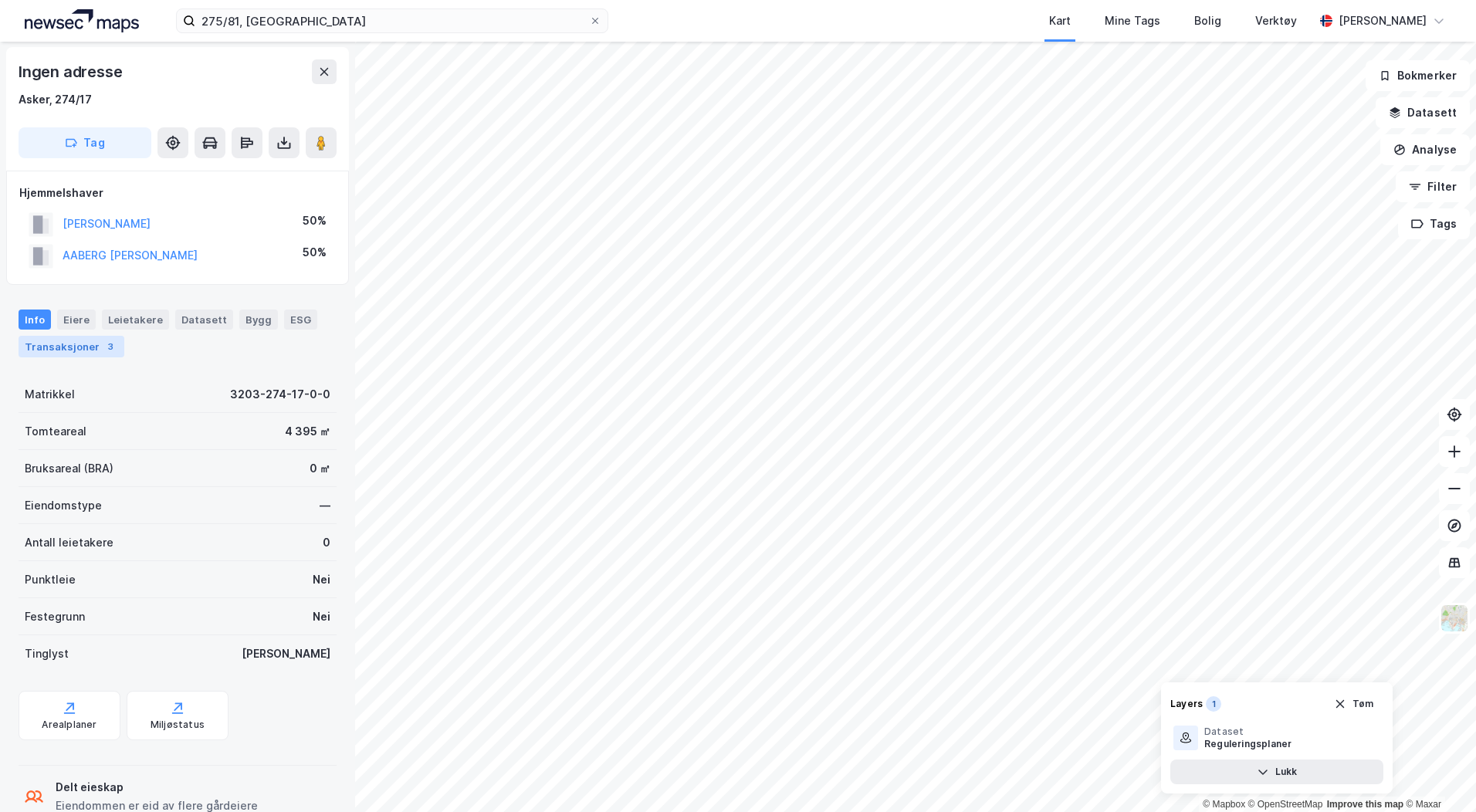
click at [67, 348] on div "Transaksjoner 3" at bounding box center [71, 346] width 106 height 22
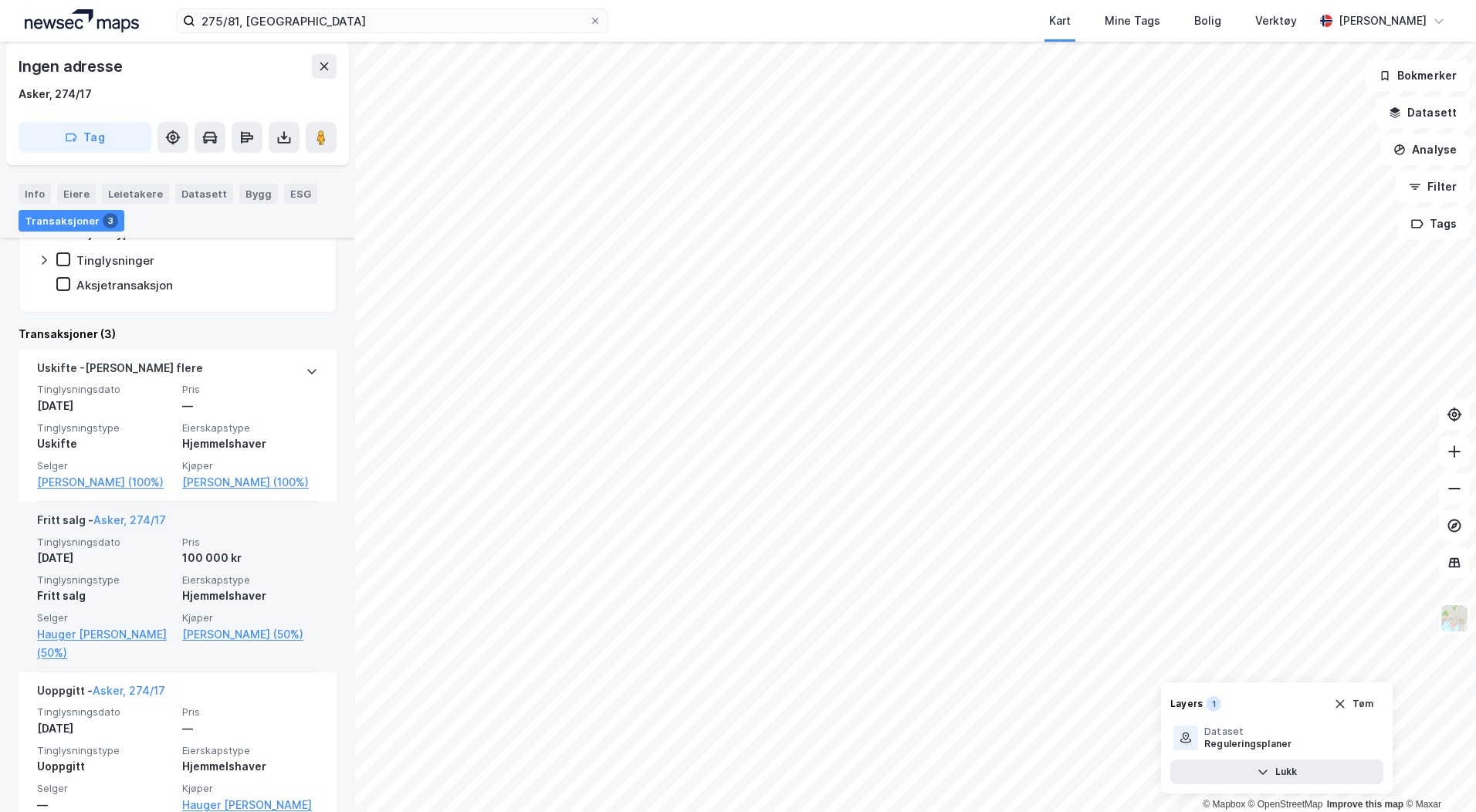
scroll to position [309, 0]
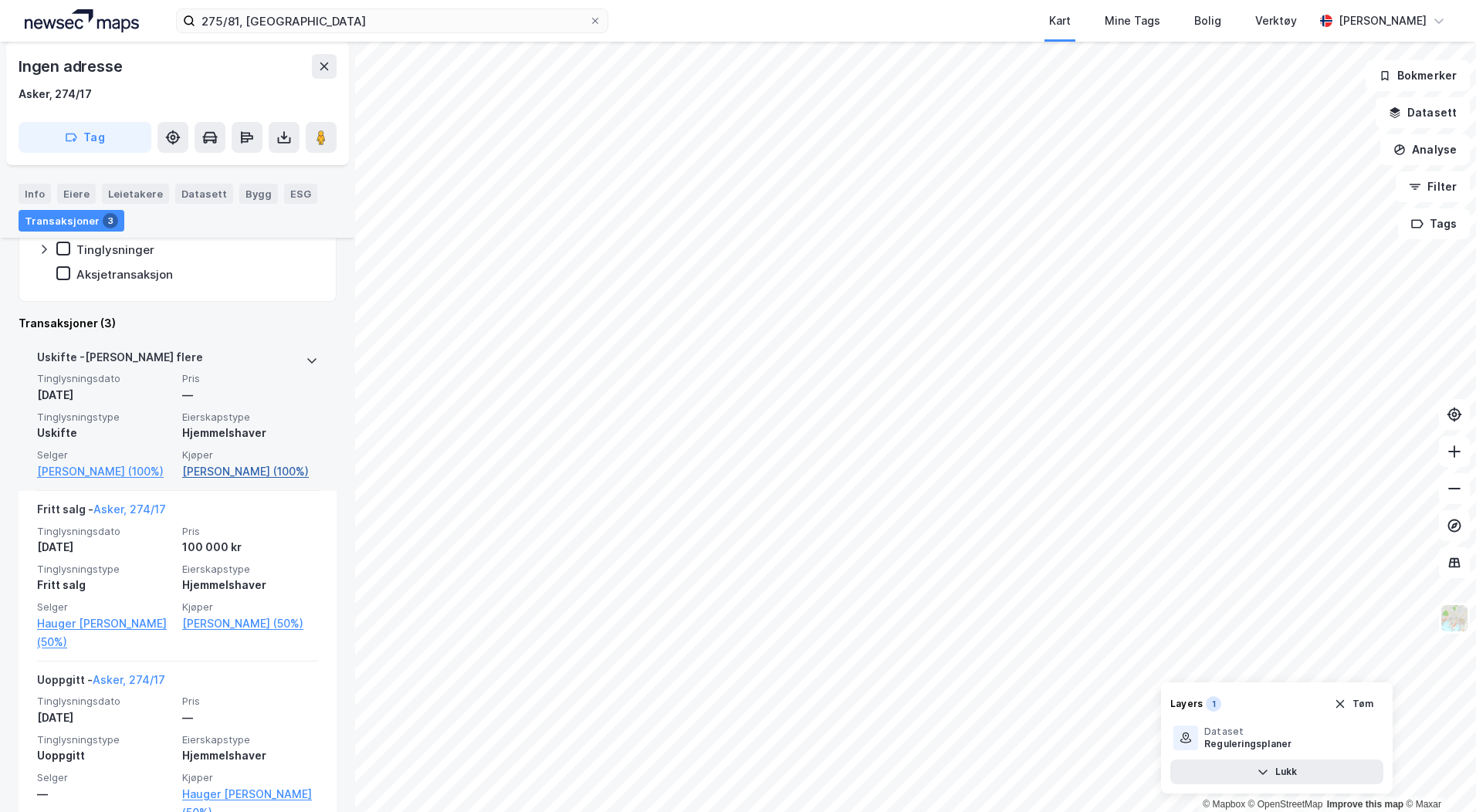
click at [209, 468] on link "[PERSON_NAME] (100%)" at bounding box center [250, 471] width 136 height 18
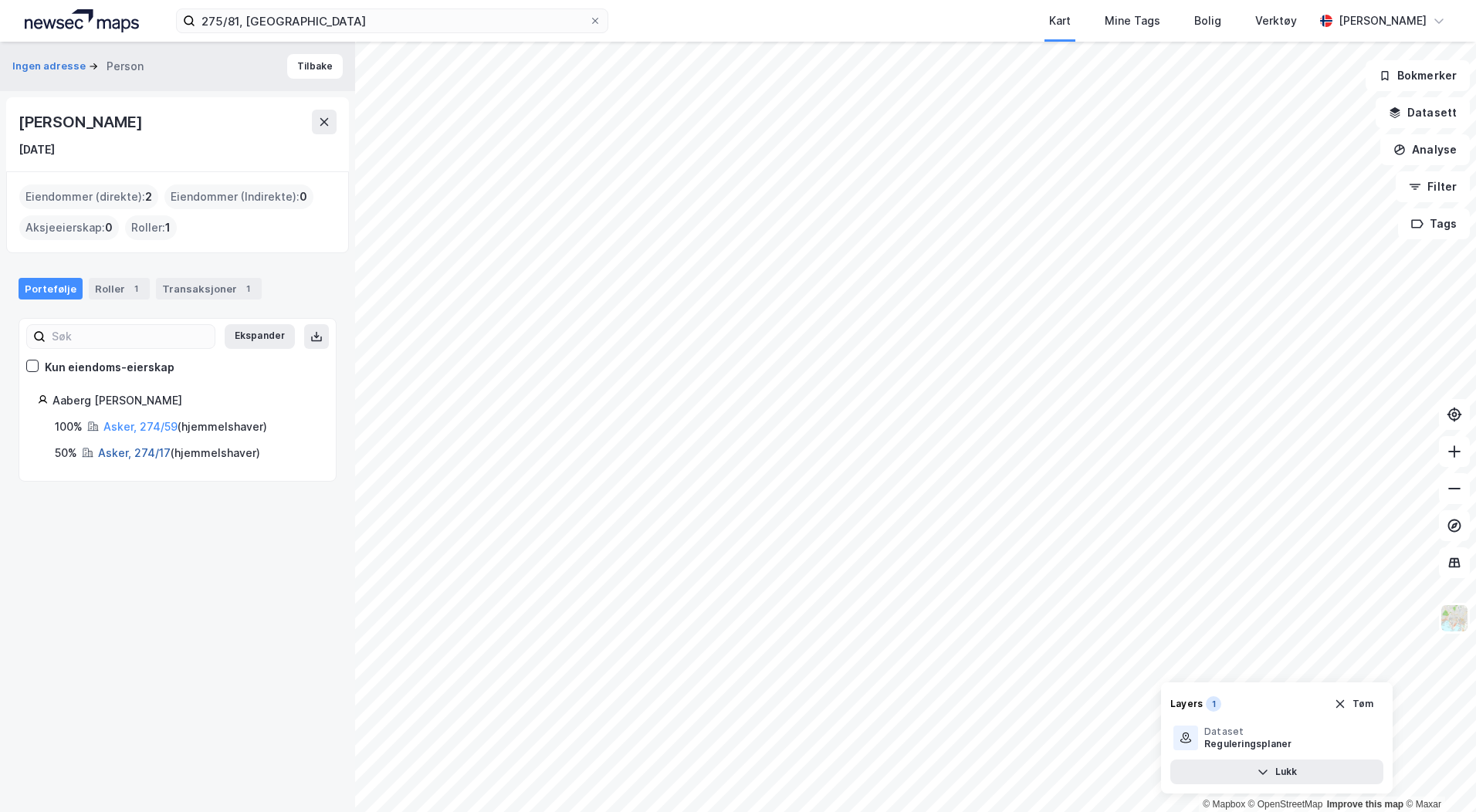
click at [147, 450] on link "Asker, 274/17" at bounding box center [134, 452] width 73 height 13
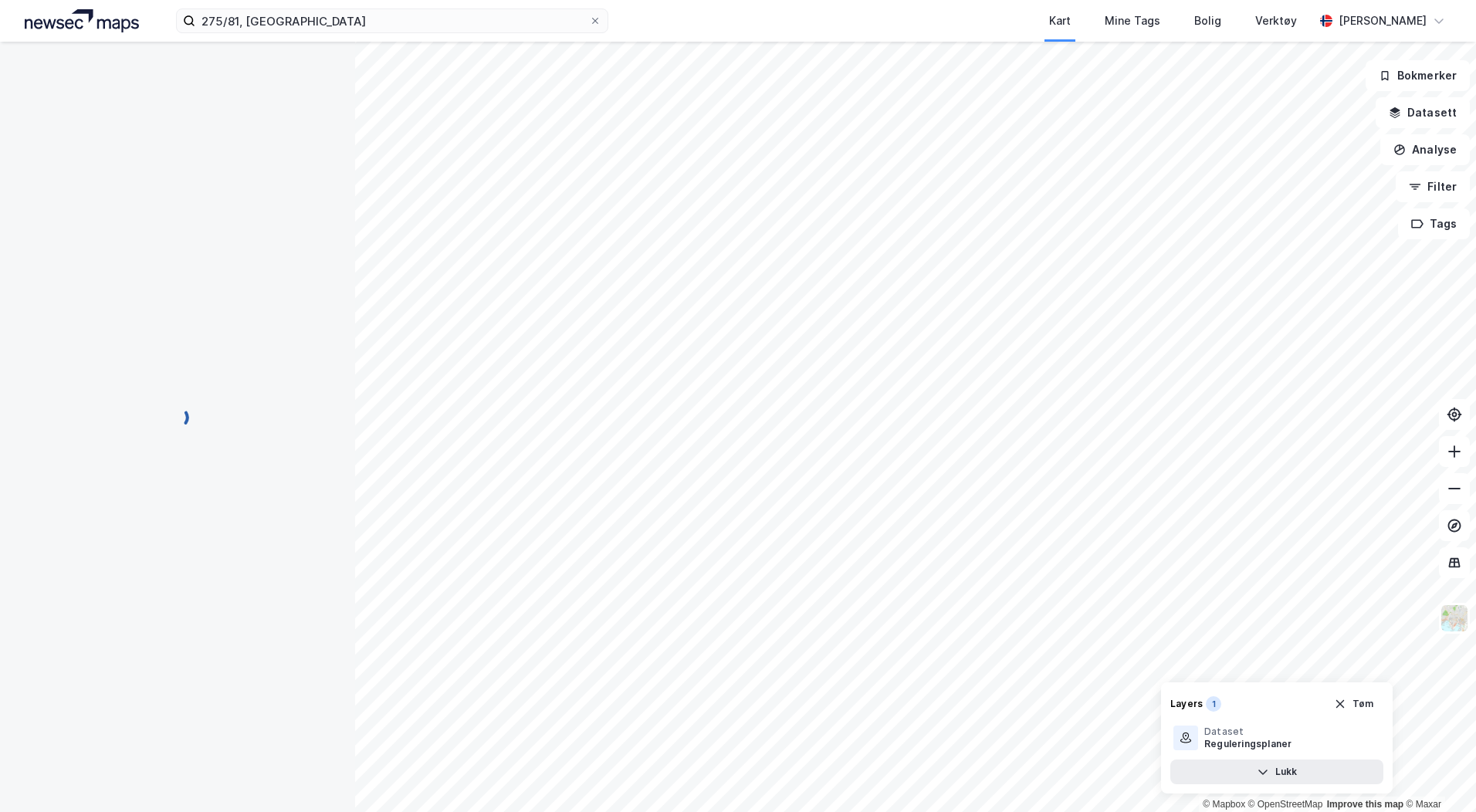
scroll to position [42, 0]
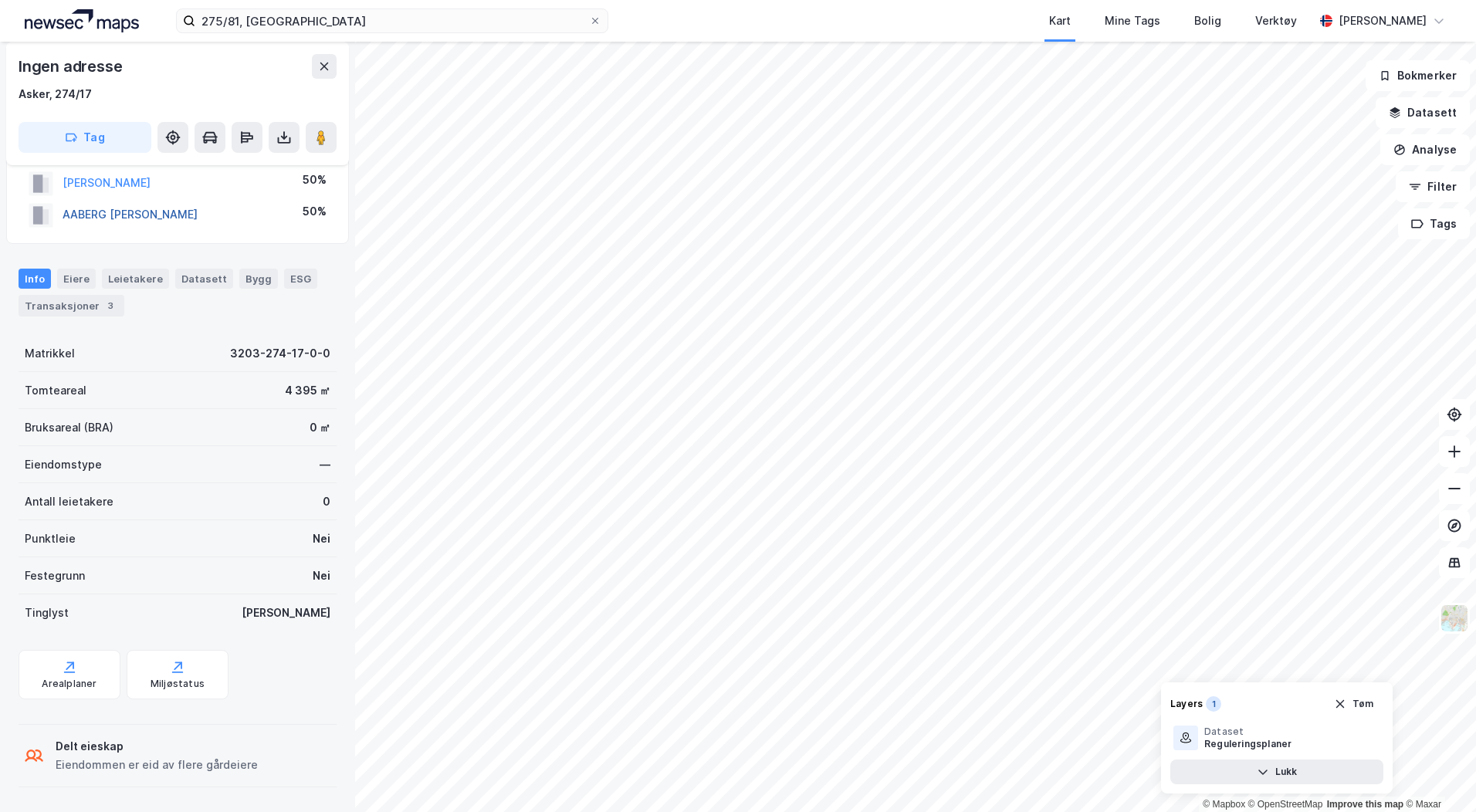
click at [0, 0] on button "AABERG [PERSON_NAME]" at bounding box center [0, 0] width 0 height 0
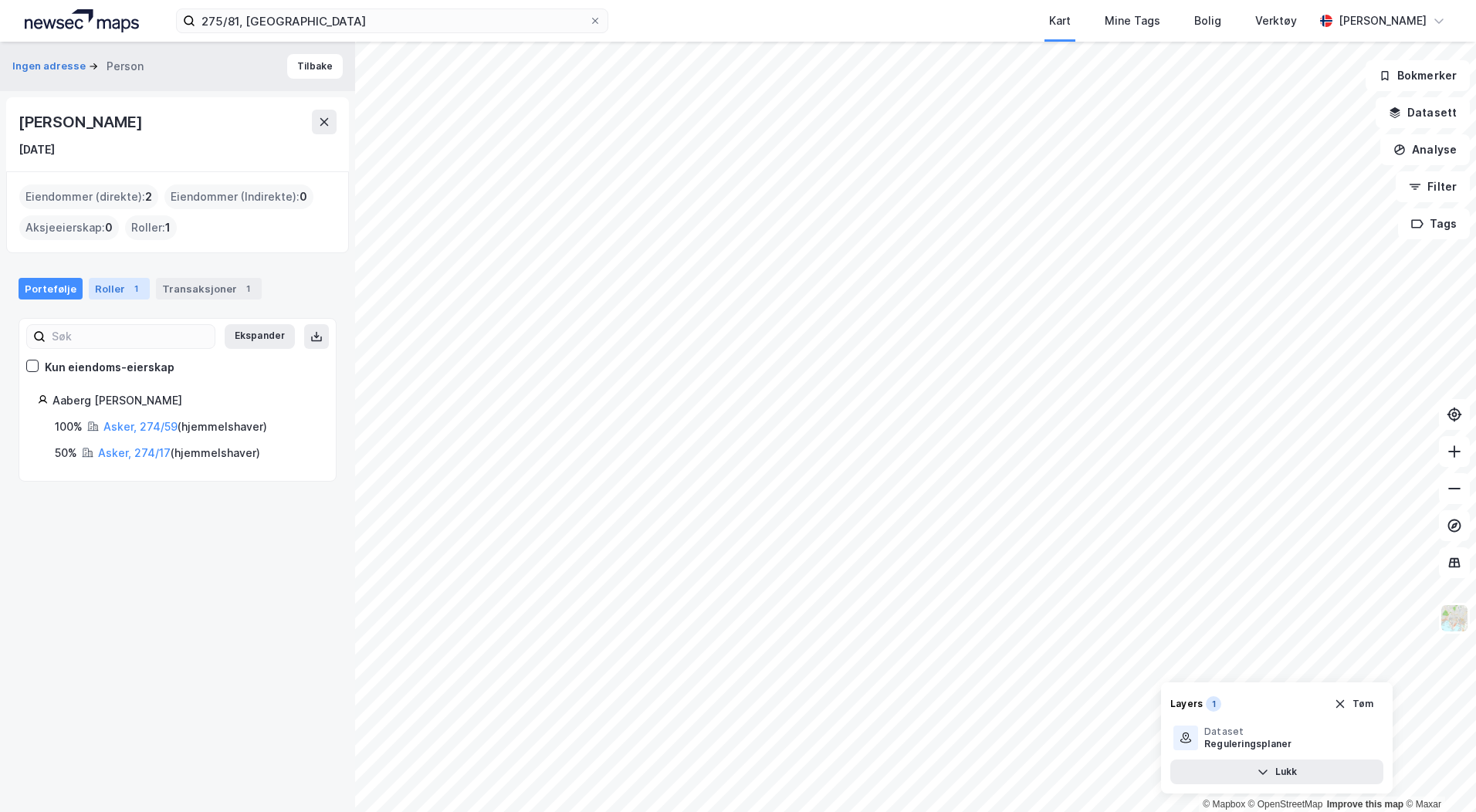
click at [109, 285] on div "Roller 1" at bounding box center [119, 288] width 61 height 22
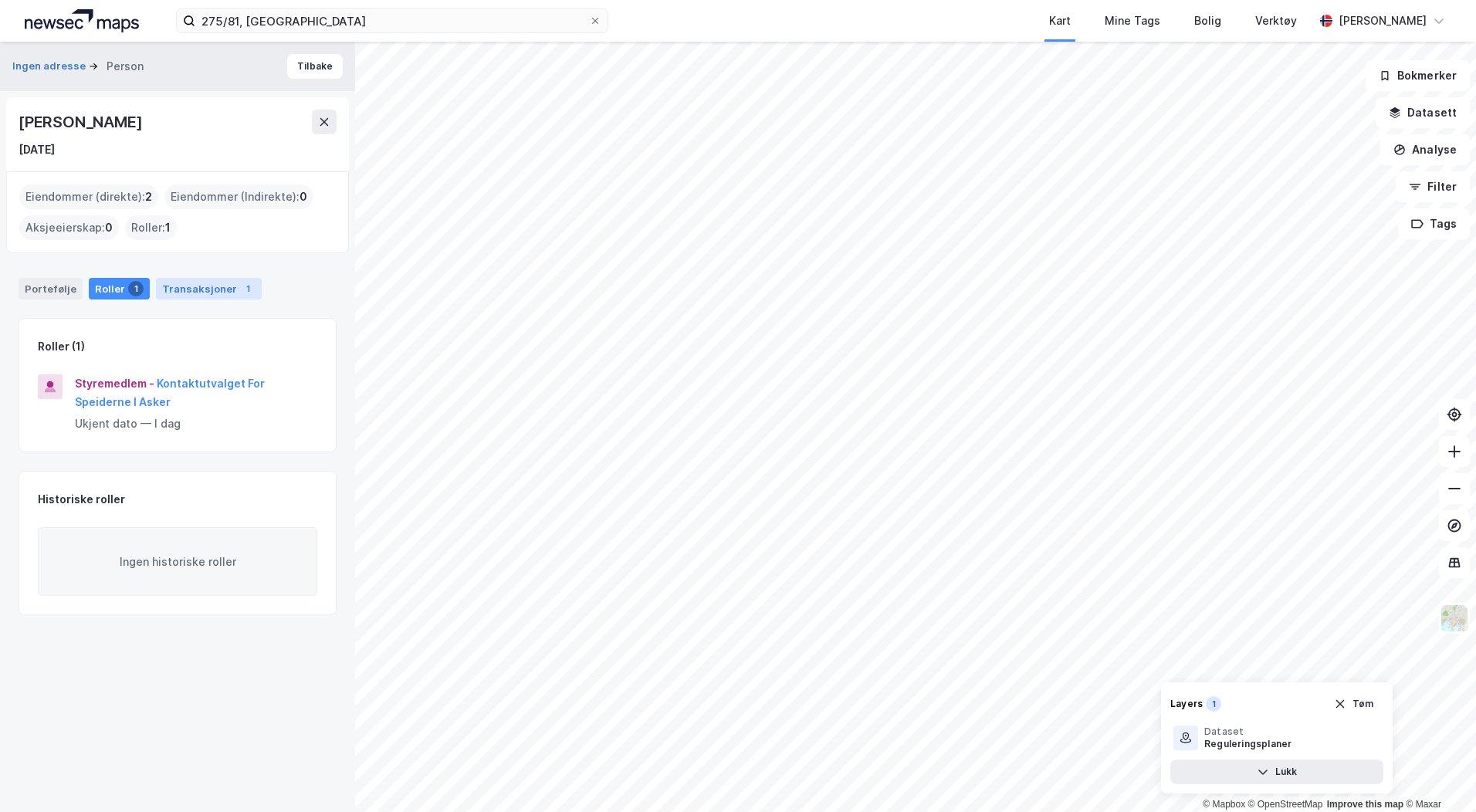
click at [186, 281] on div "Transaksjoner 1" at bounding box center [209, 288] width 106 height 22
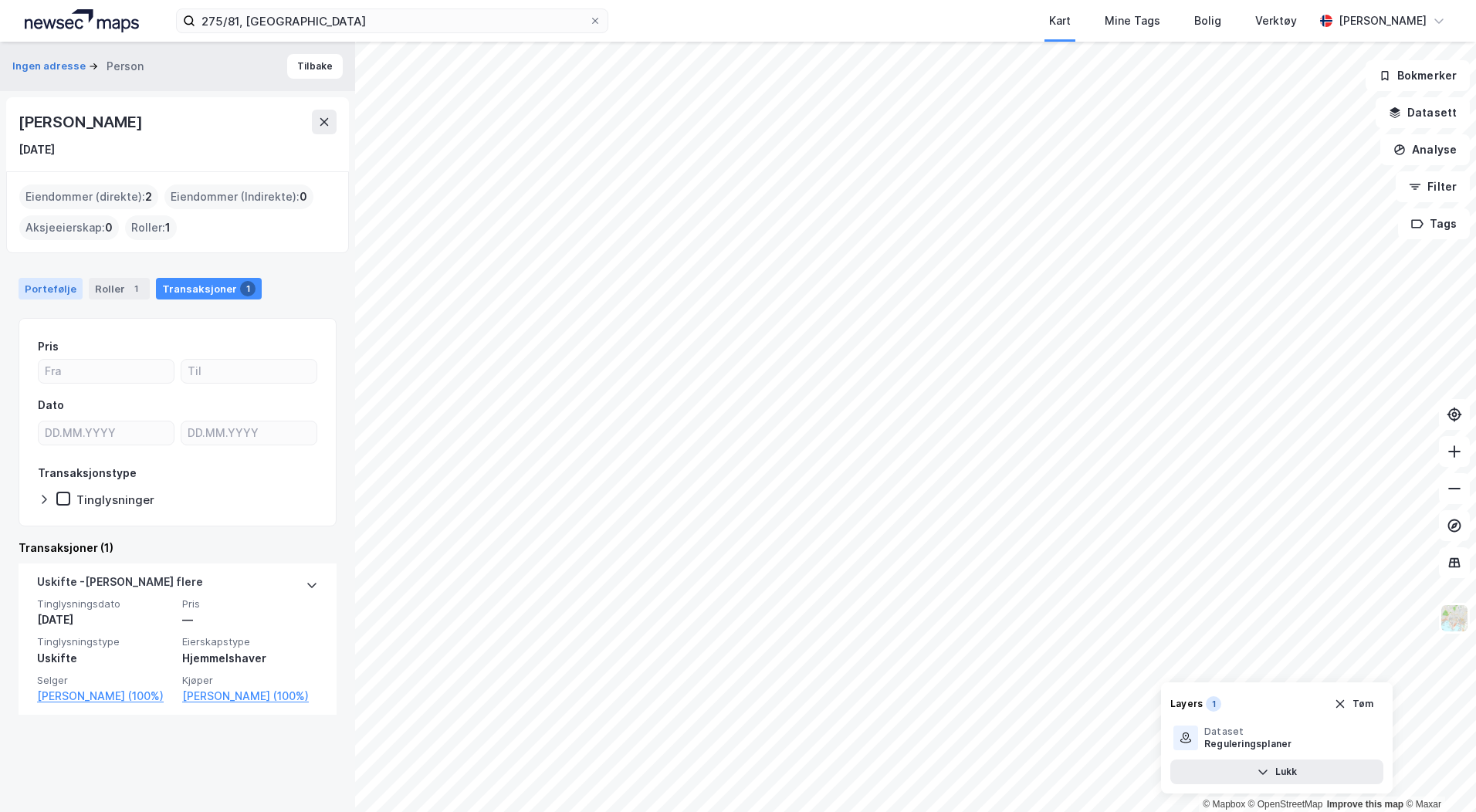
click at [42, 285] on div "Portefølje" at bounding box center [50, 288] width 64 height 22
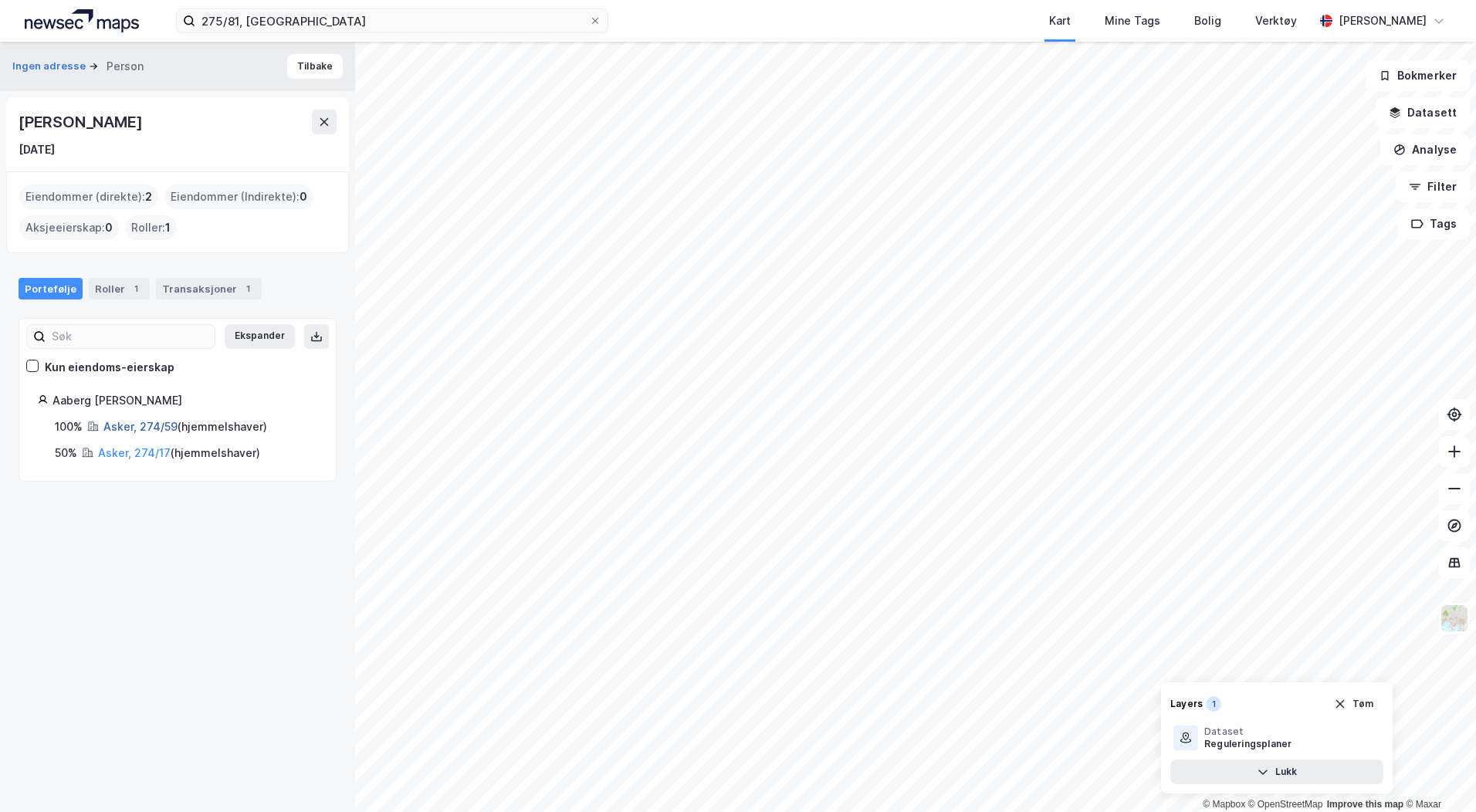
click at [144, 427] on link "Asker, 274/59" at bounding box center [141, 425] width 74 height 13
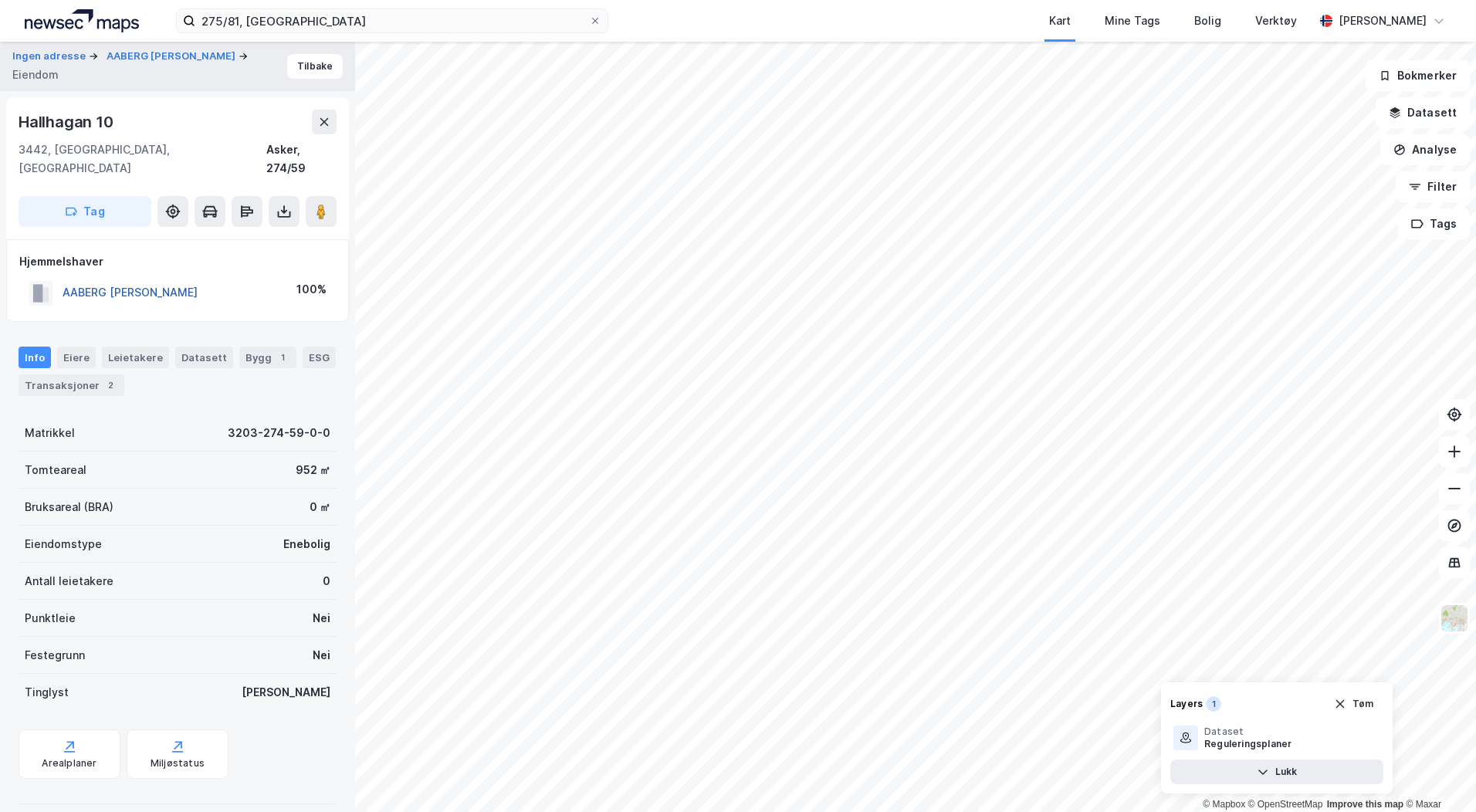
click at [0, 0] on button "AABERG [PERSON_NAME]" at bounding box center [0, 0] width 0 height 0
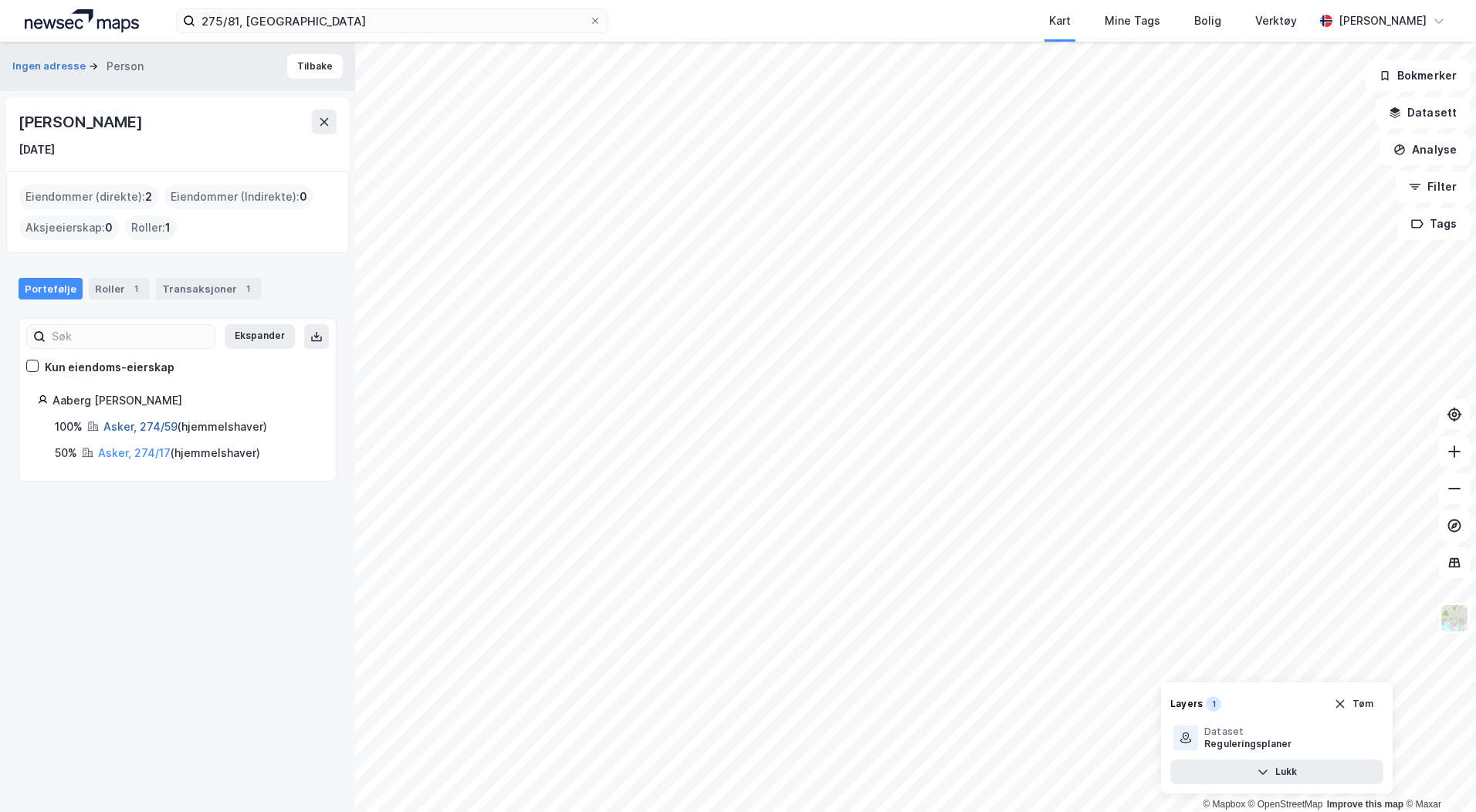
click at [162, 427] on link "Asker, 274/59" at bounding box center [141, 425] width 74 height 13
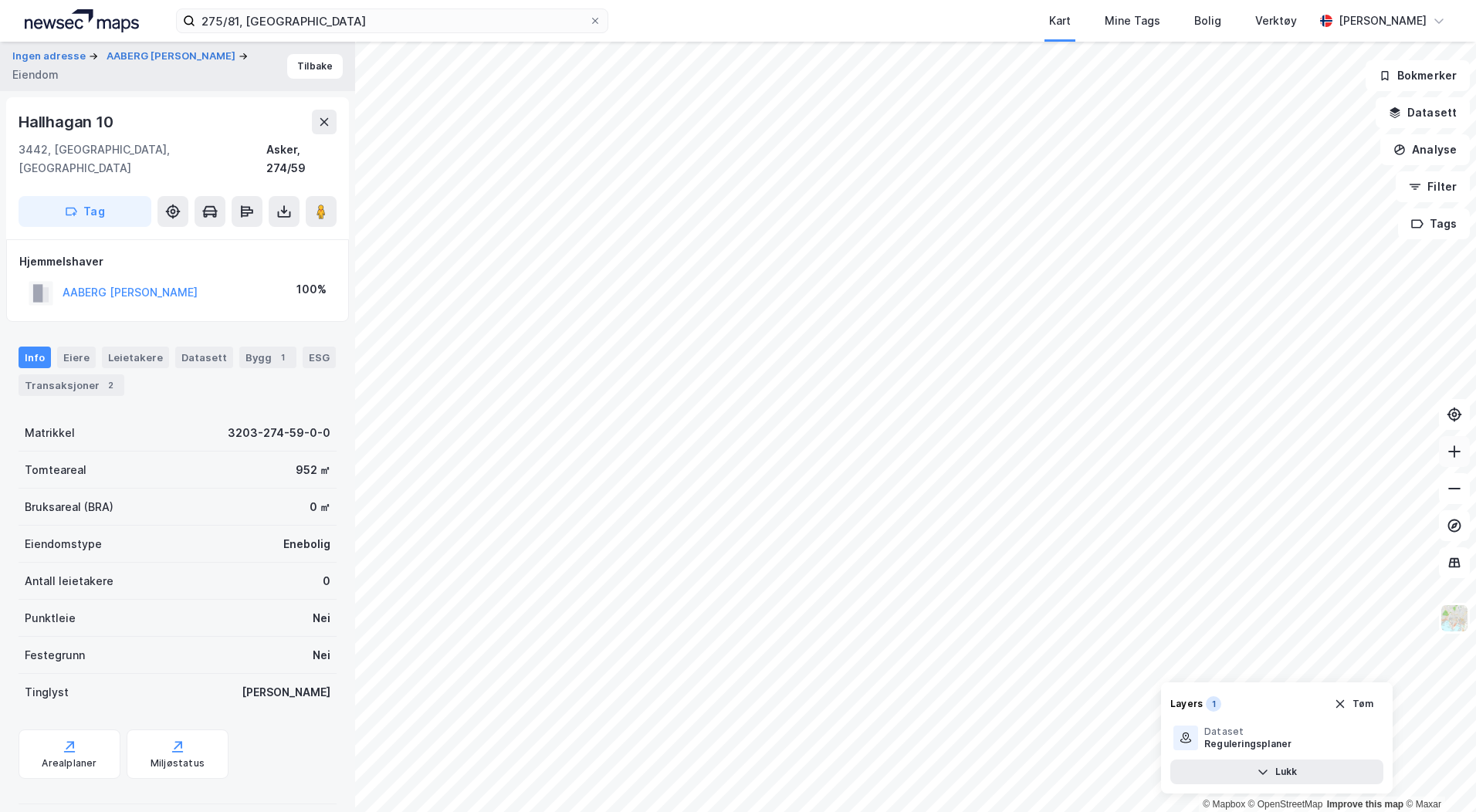
click at [1444, 456] on button at bounding box center [1454, 451] width 31 height 31
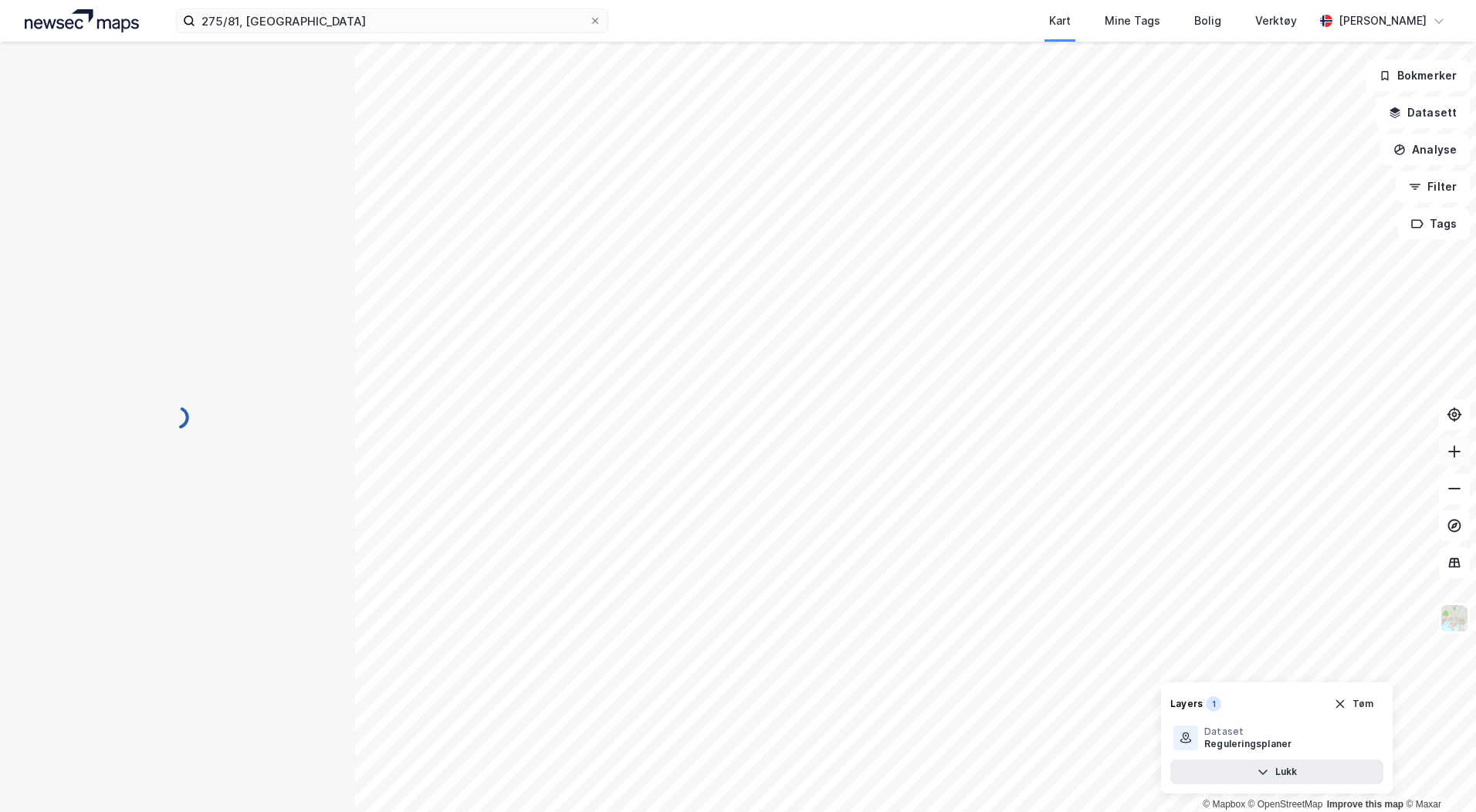
scroll to position [42, 0]
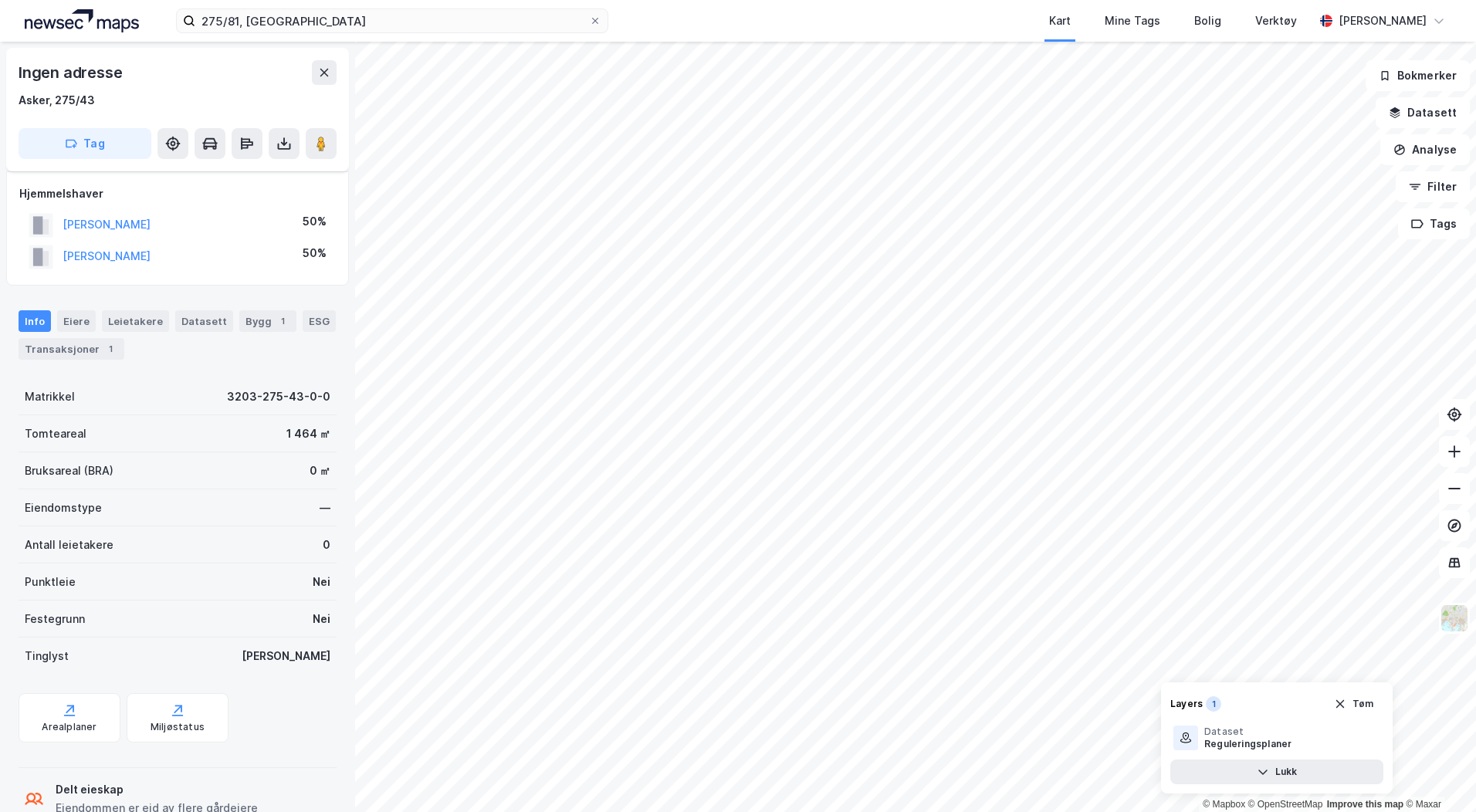
scroll to position [42, 0]
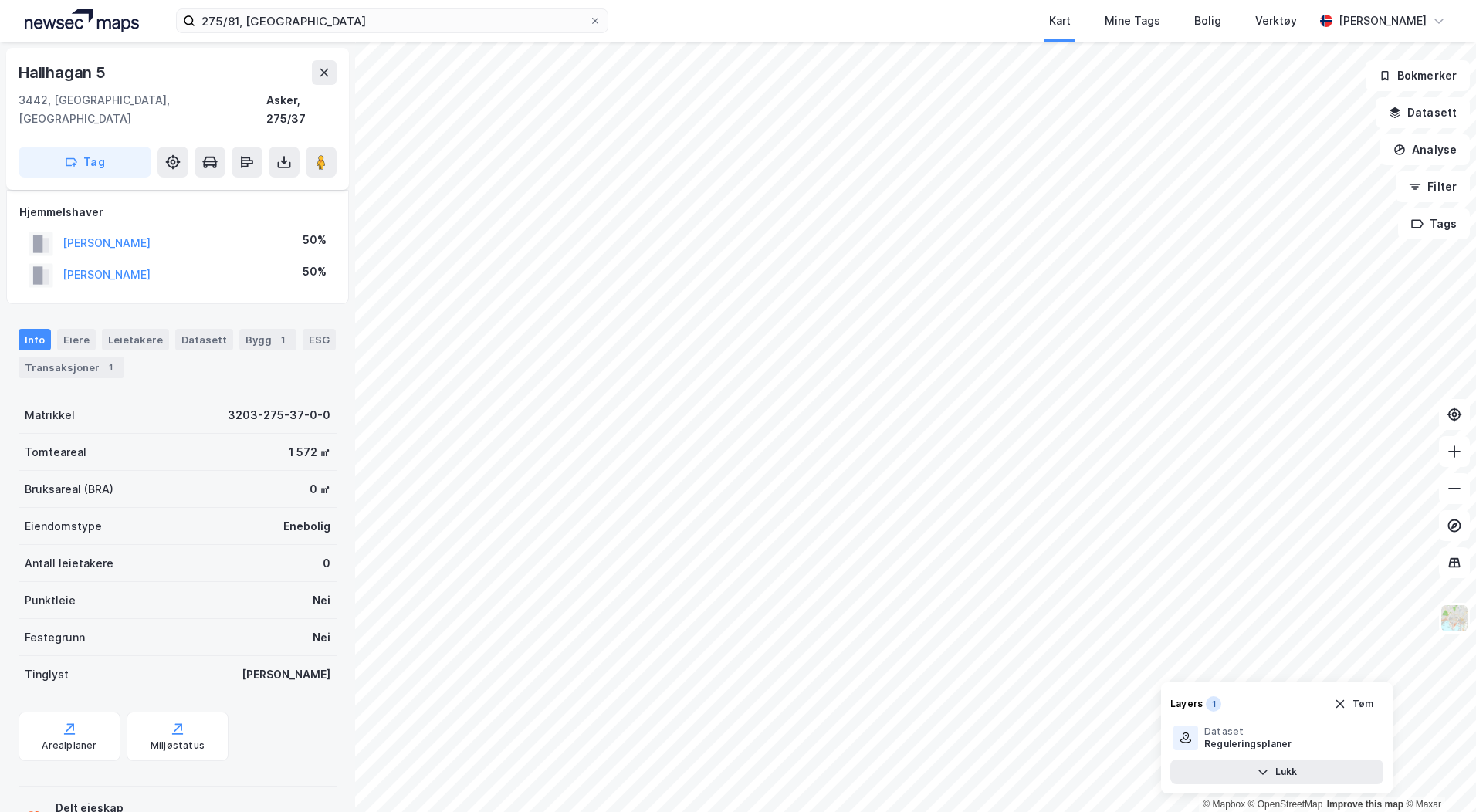
scroll to position [42, 0]
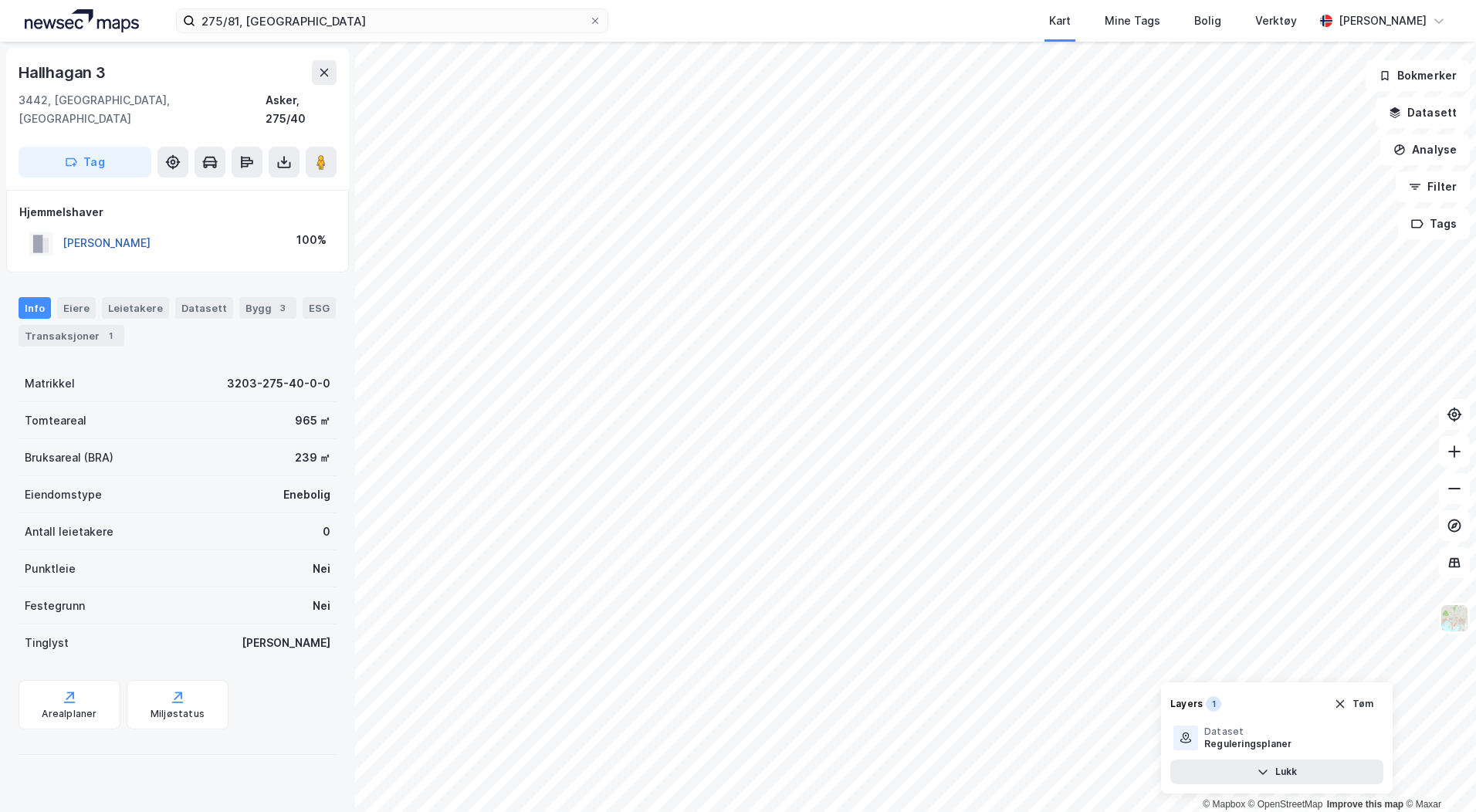
click at [0, 0] on button "[PERSON_NAME]" at bounding box center [0, 0] width 0 height 0
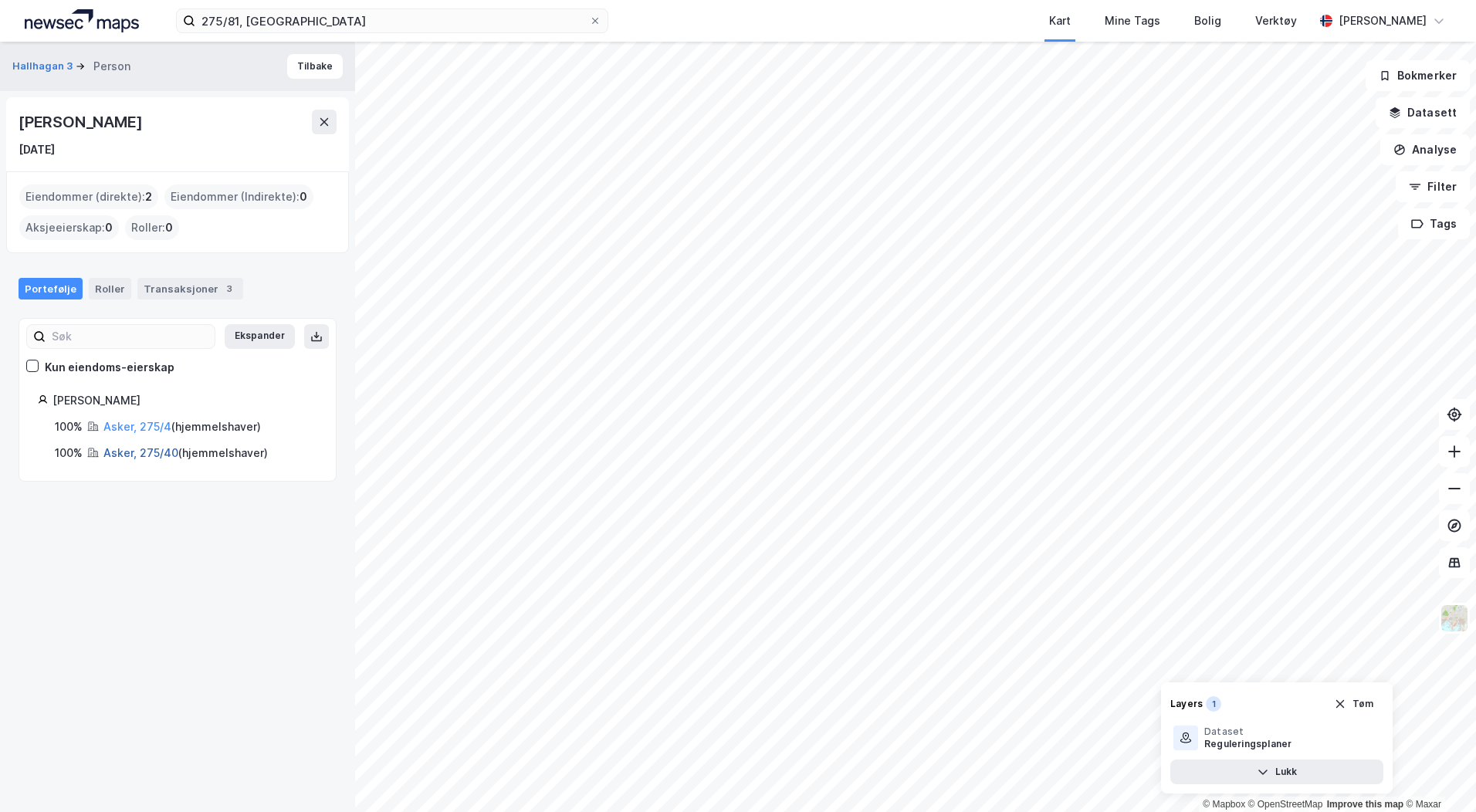
click at [140, 451] on link "Asker, 275/40" at bounding box center [141, 452] width 75 height 13
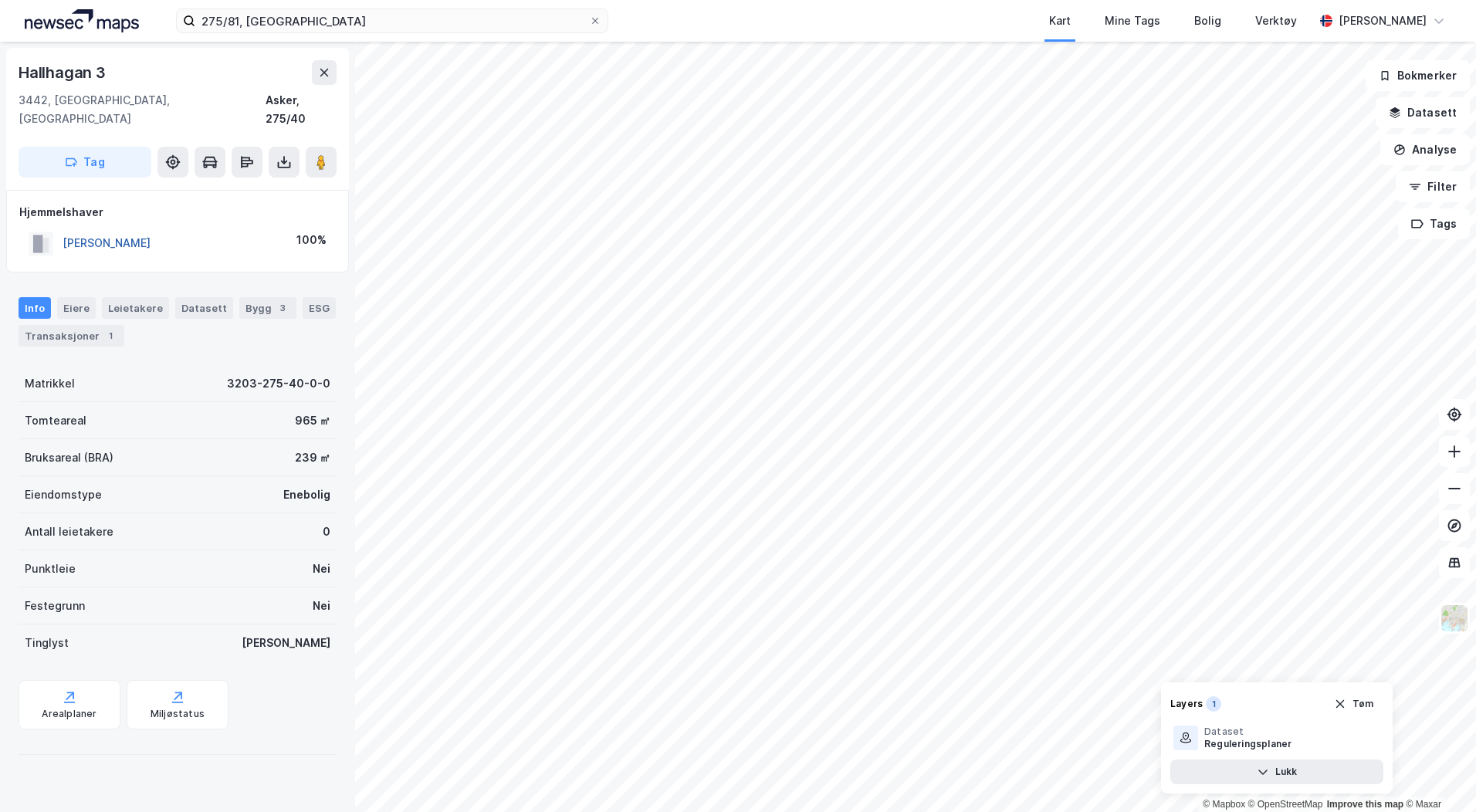
click at [0, 0] on button "[PERSON_NAME]" at bounding box center [0, 0] width 0 height 0
